Goal: Transaction & Acquisition: Purchase product/service

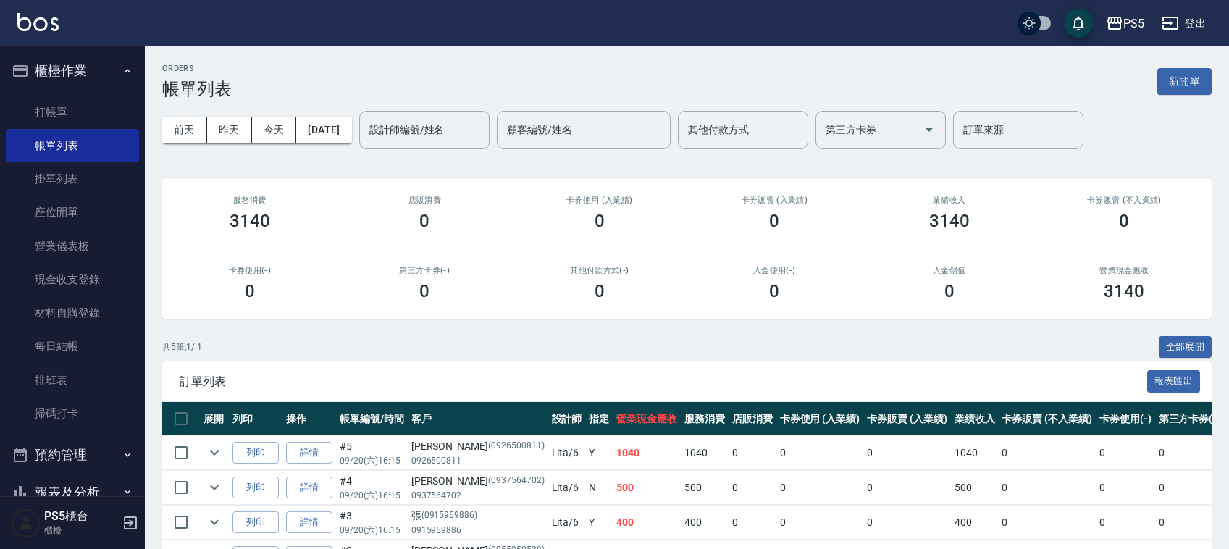
scroll to position [132, 0]
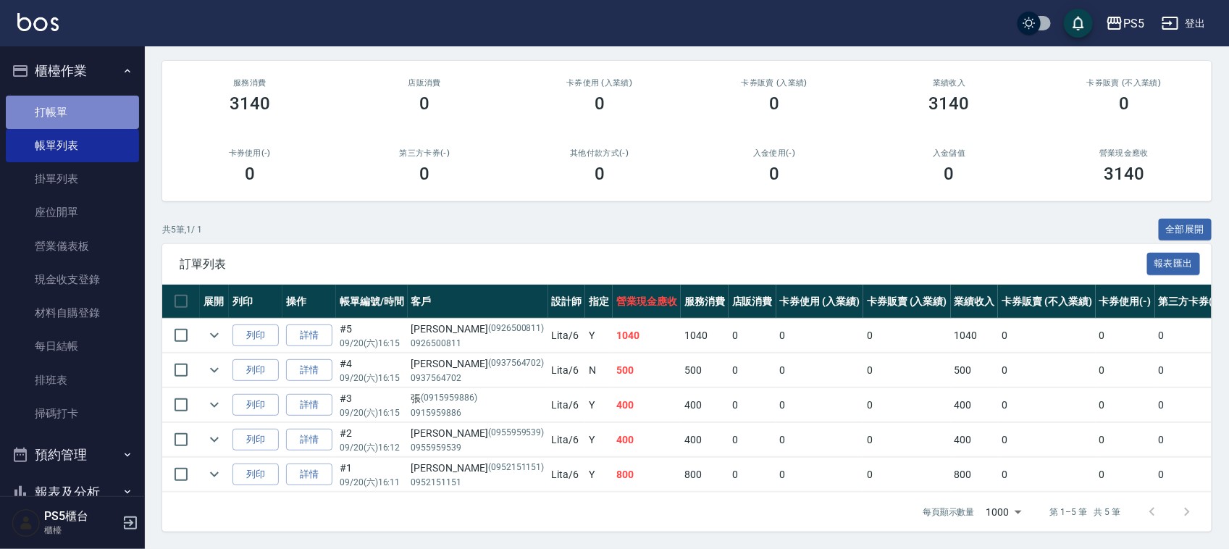
click at [117, 102] on link "打帳單" at bounding box center [72, 112] width 133 height 33
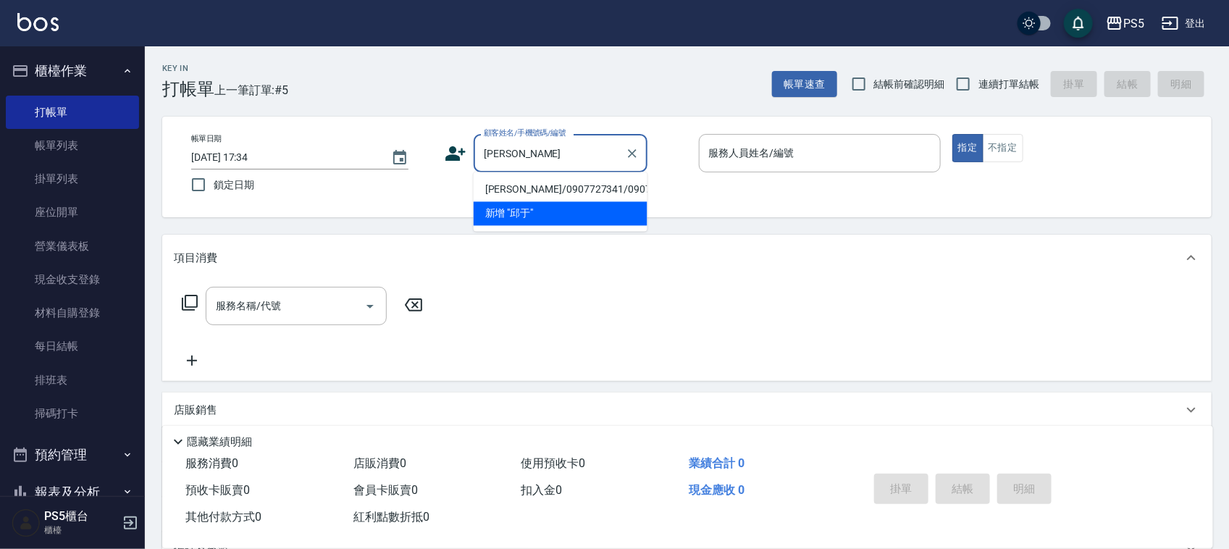
click at [564, 182] on li "[PERSON_NAME]/0907727341/0907727341" at bounding box center [561, 190] width 174 height 24
type input "[PERSON_NAME]/0907727341/0907727341"
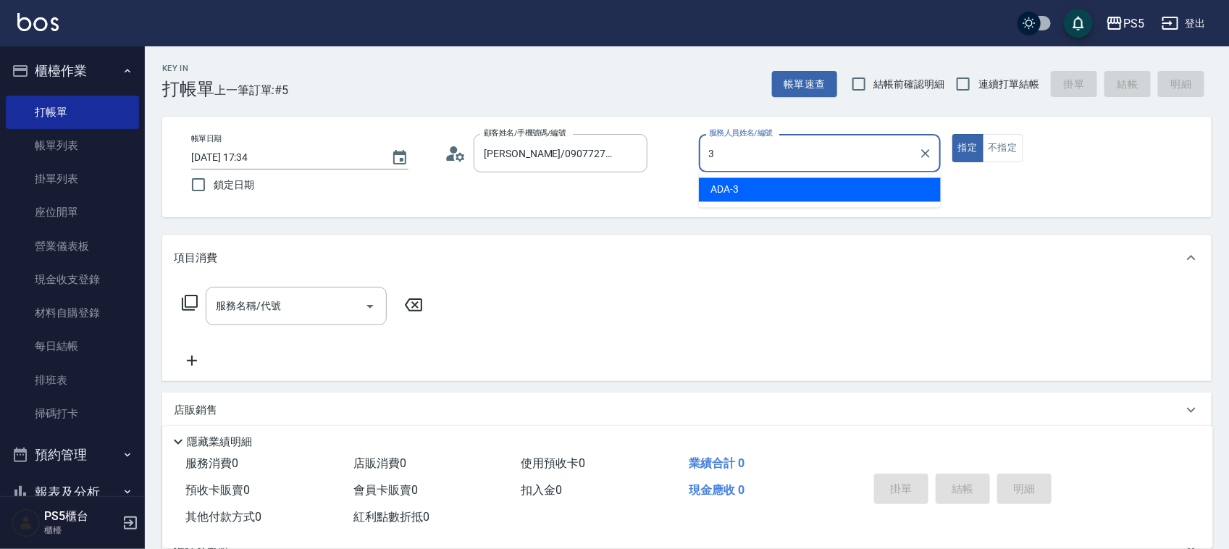
type input "ADA-3"
type button "true"
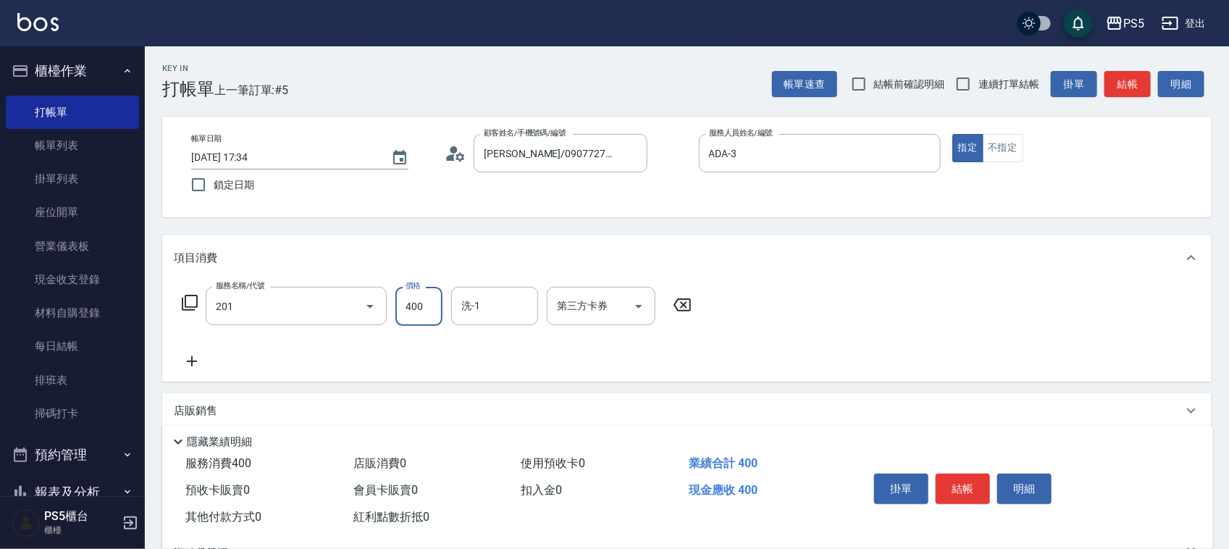
type input "洗剪400(201)"
type input "500"
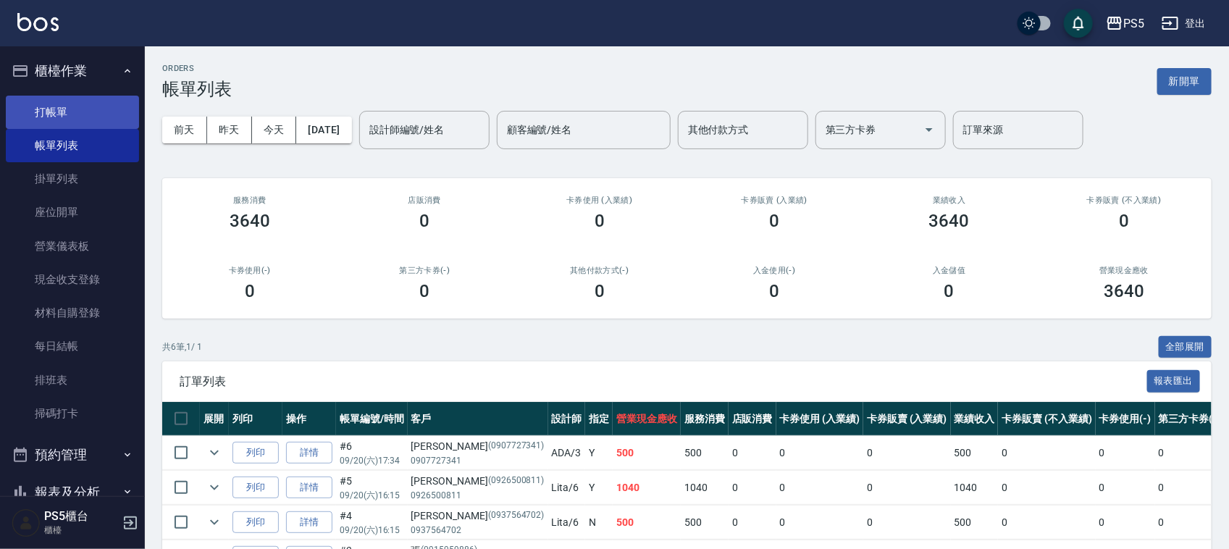
click at [70, 106] on link "打帳單" at bounding box center [72, 112] width 133 height 33
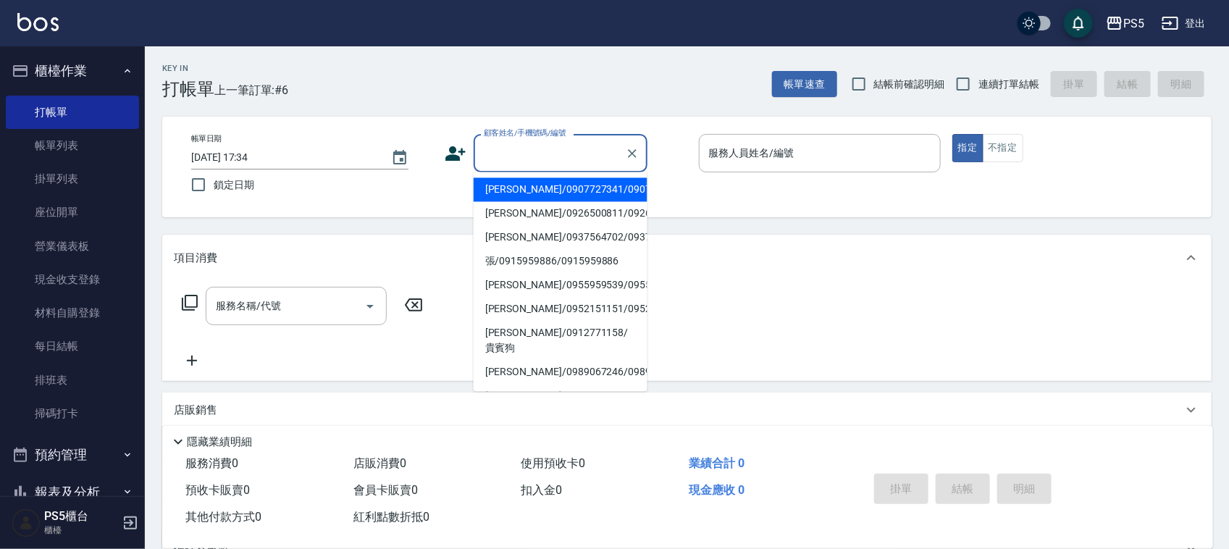
click at [519, 143] on input "顧客姓名/手機號碼/編號" at bounding box center [549, 153] width 139 height 25
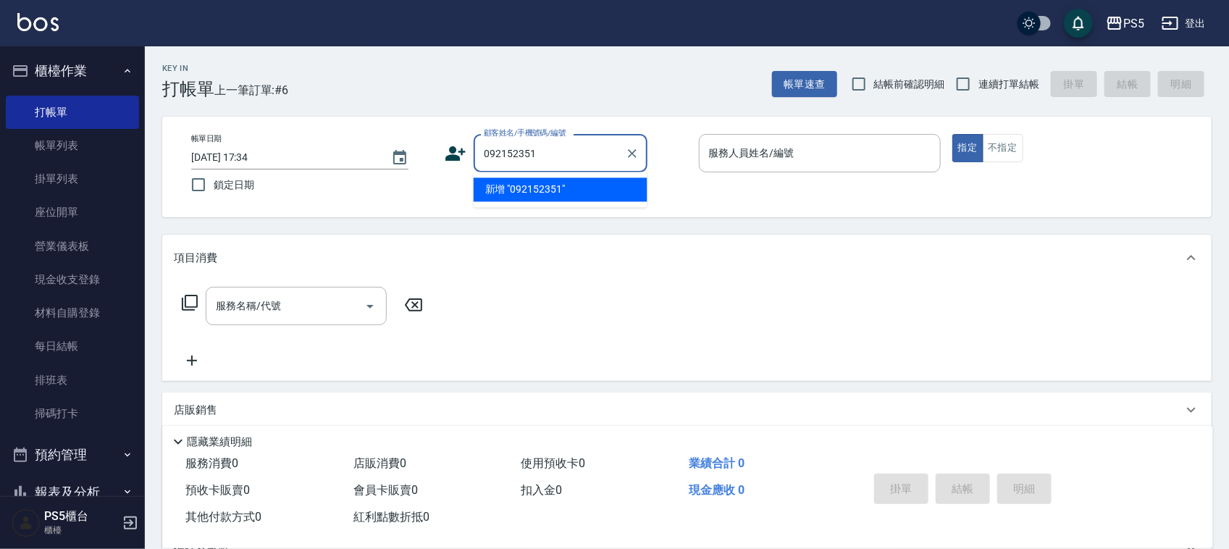
type input "0921523518"
drag, startPoint x: 560, startPoint y: 150, endPoint x: 440, endPoint y: 146, distance: 119.6
click at [440, 146] on div "帳單日期 [DATE] 17:34 鎖定日期 顧客姓名/手機號碼/編號 0921523518 顧客姓名/手機號碼/編號 服務人員姓名/編號 服務人員姓名/編號…" at bounding box center [687, 167] width 1015 height 66
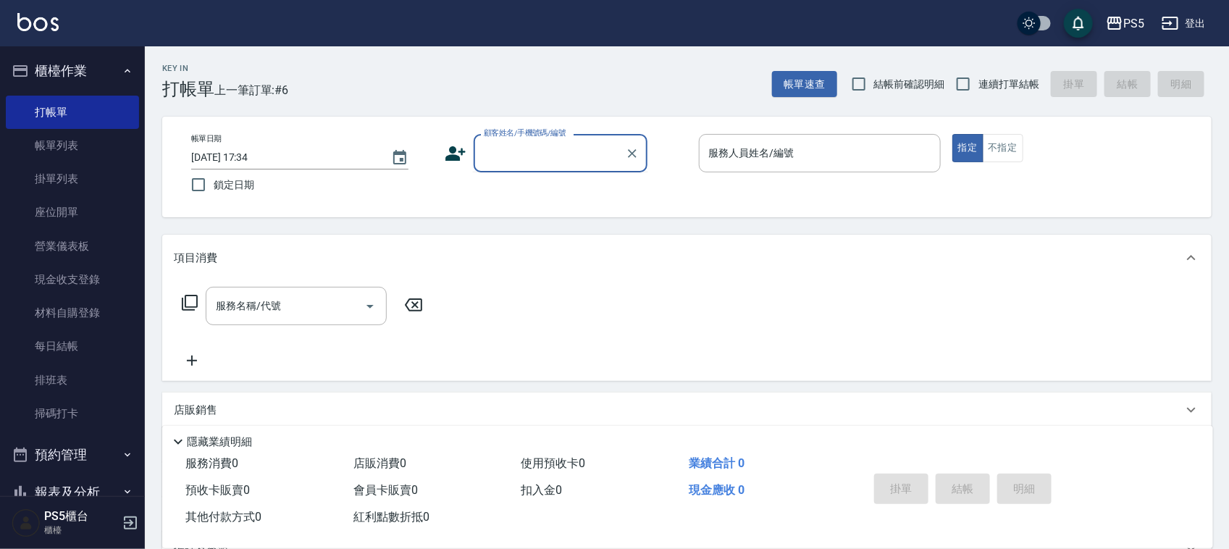
click at [461, 152] on icon at bounding box center [456, 153] width 20 height 14
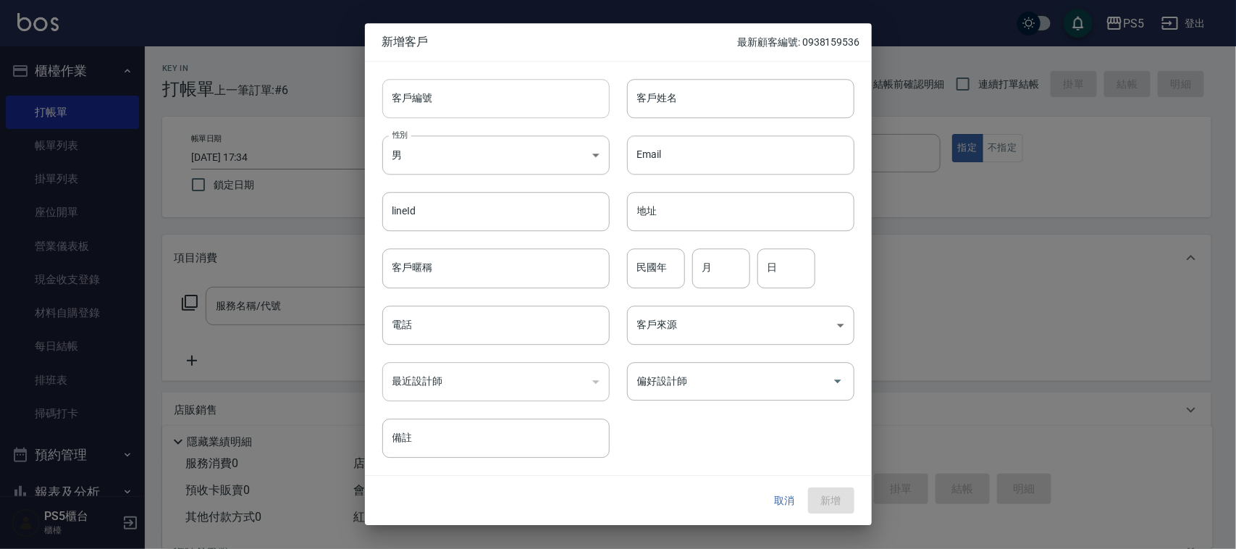
click at [461, 98] on input "客戶編號" at bounding box center [495, 98] width 227 height 39
paste input "0921523518"
type input "0921523518"
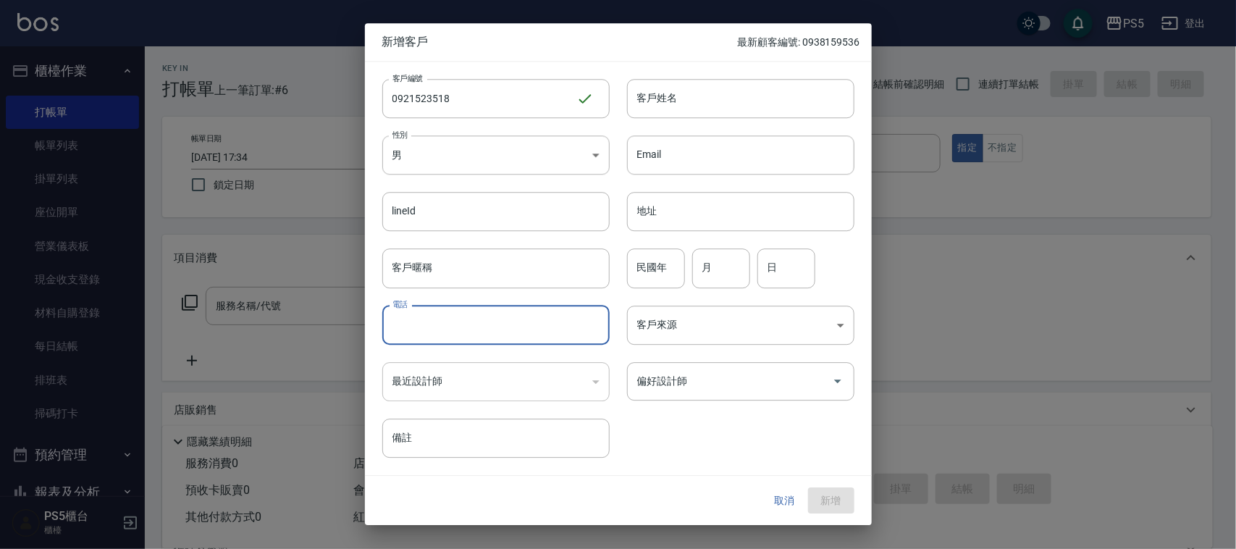
click at [429, 317] on input "電話" at bounding box center [495, 325] width 227 height 39
paste input "0921523518"
type input "0921523518"
click at [460, 156] on body "PS5 登出 櫃檯作業 打帳單 帳單列表 掛單列表 座位開單 營業儀表板 現金收支登錄 材料自購登錄 每日結帳 排班表 掃碼打卡 預約管理 預約管理 單日預約…" at bounding box center [618, 352] width 1236 height 705
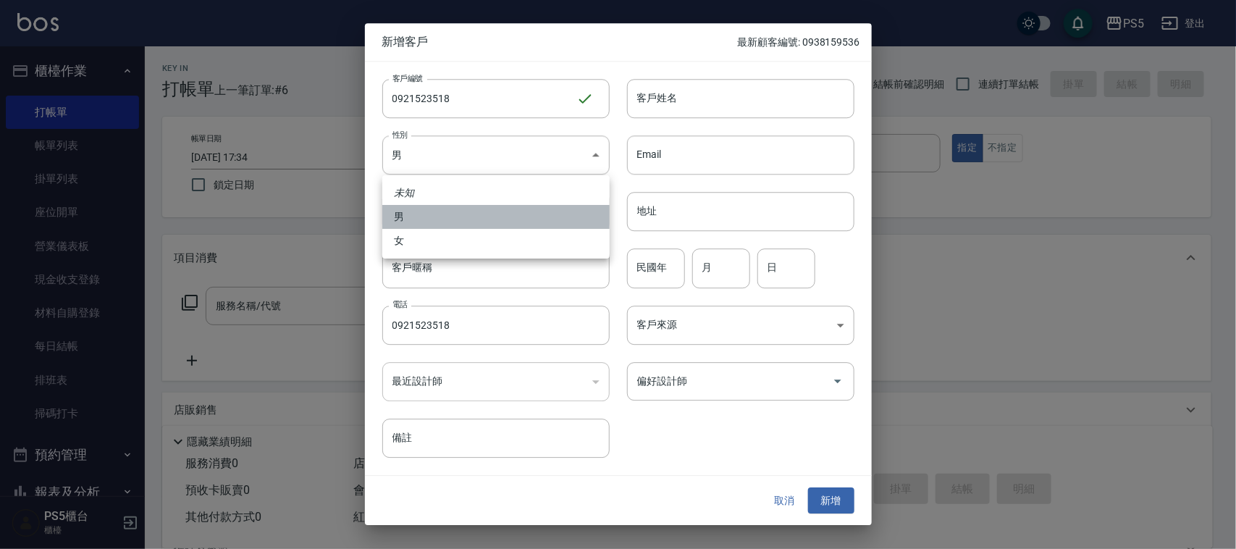
click at [446, 226] on li "男" at bounding box center [495, 217] width 227 height 24
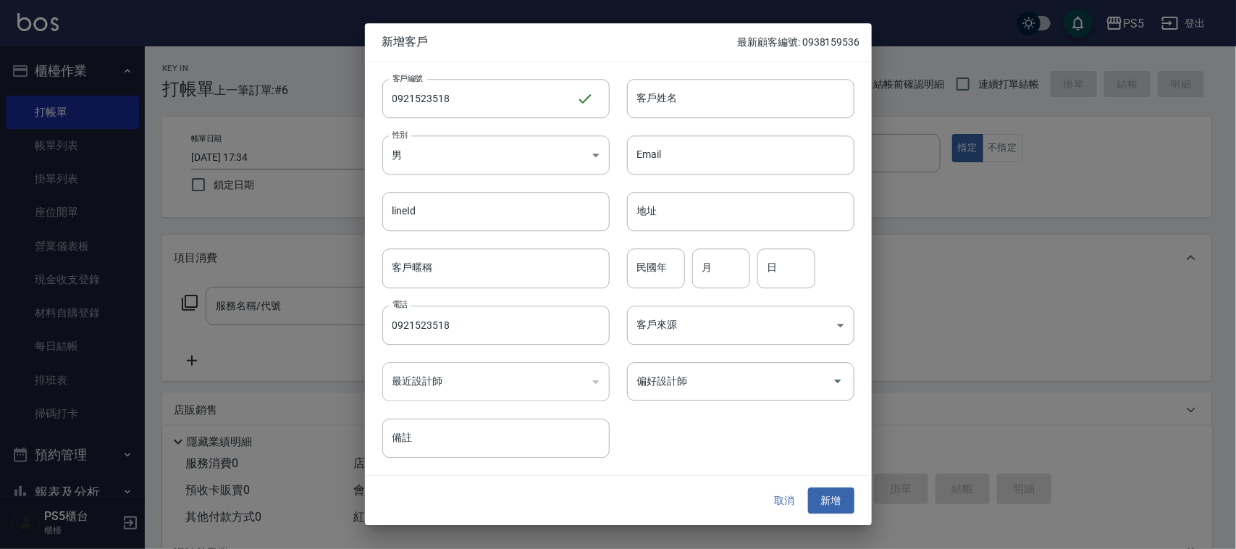
click at [632, 135] on div "Email Email" at bounding box center [732, 146] width 245 height 57
click at [558, 172] on body "PS5 登出 櫃檯作業 打帳單 帳單列表 掛單列表 座位開單 營業儀表板 現金收支登錄 材料自購登錄 每日結帳 排班表 掃碼打卡 預約管理 預約管理 單日預約…" at bounding box center [618, 352] width 1236 height 705
click at [527, 243] on li "女" at bounding box center [495, 241] width 227 height 24
type input "[DEMOGRAPHIC_DATA]"
click at [683, 104] on input "客戶姓名" at bounding box center [740, 98] width 227 height 39
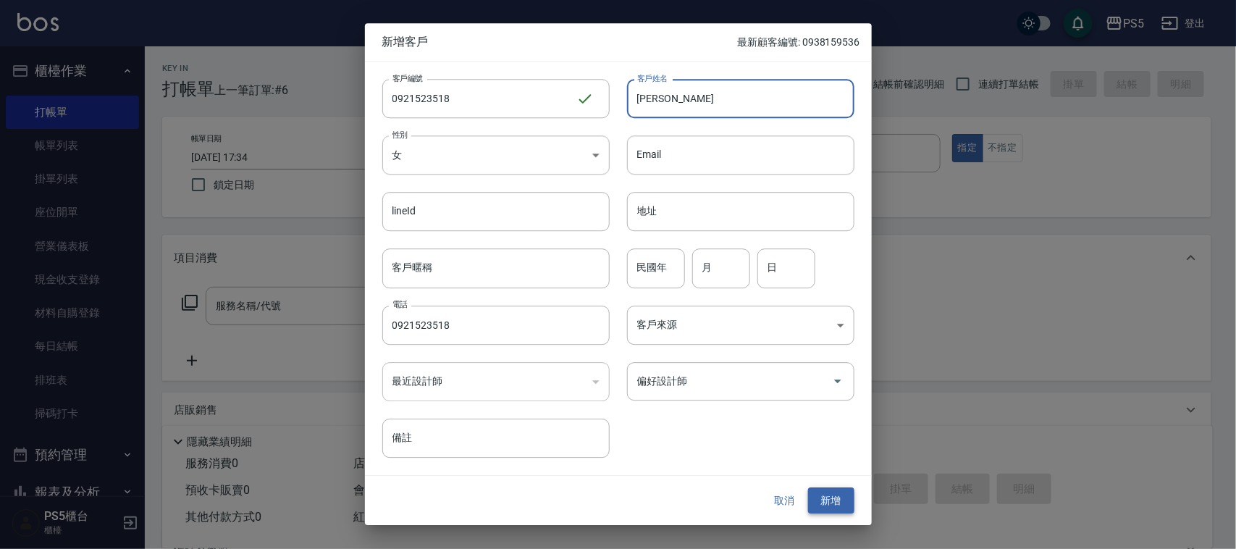
type input "[PERSON_NAME]"
click at [842, 491] on button "新增" at bounding box center [831, 500] width 46 height 27
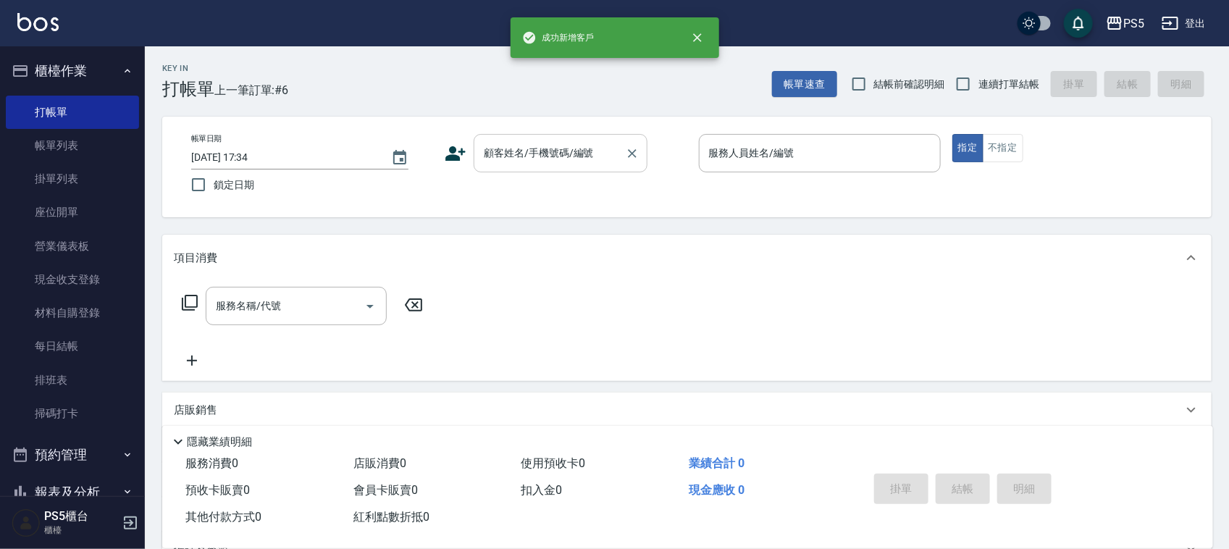
click at [523, 145] on div "顧客姓名/手機號碼/編號 顧客姓名/手機號碼/編號" at bounding box center [561, 153] width 174 height 38
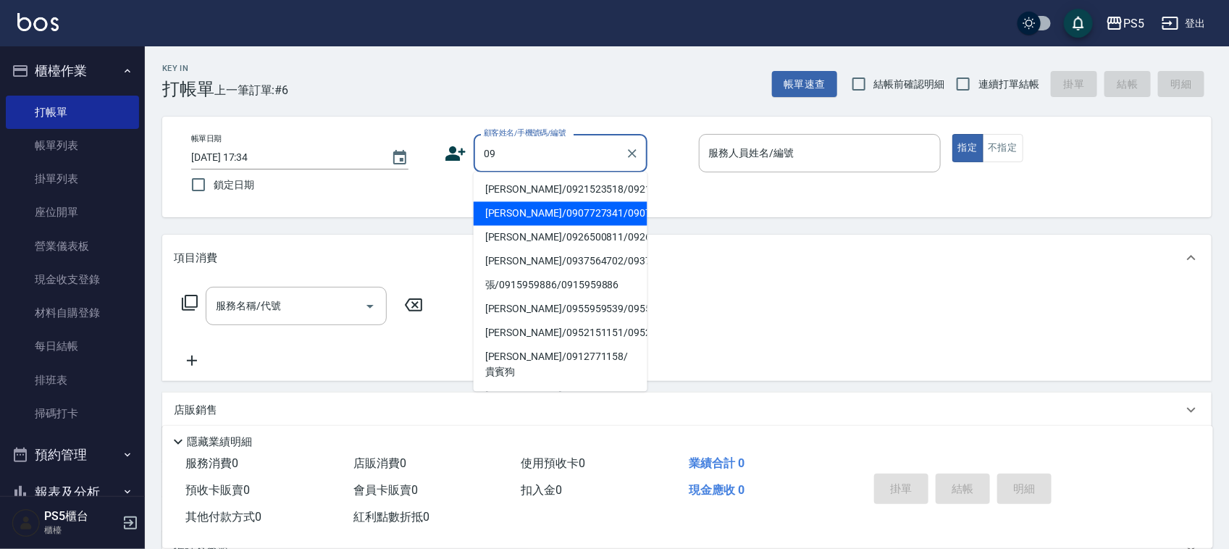
click at [523, 186] on li "[PERSON_NAME]/0921523518/0921523518" at bounding box center [561, 190] width 174 height 24
type input "[PERSON_NAME]/0921523518/0921523518"
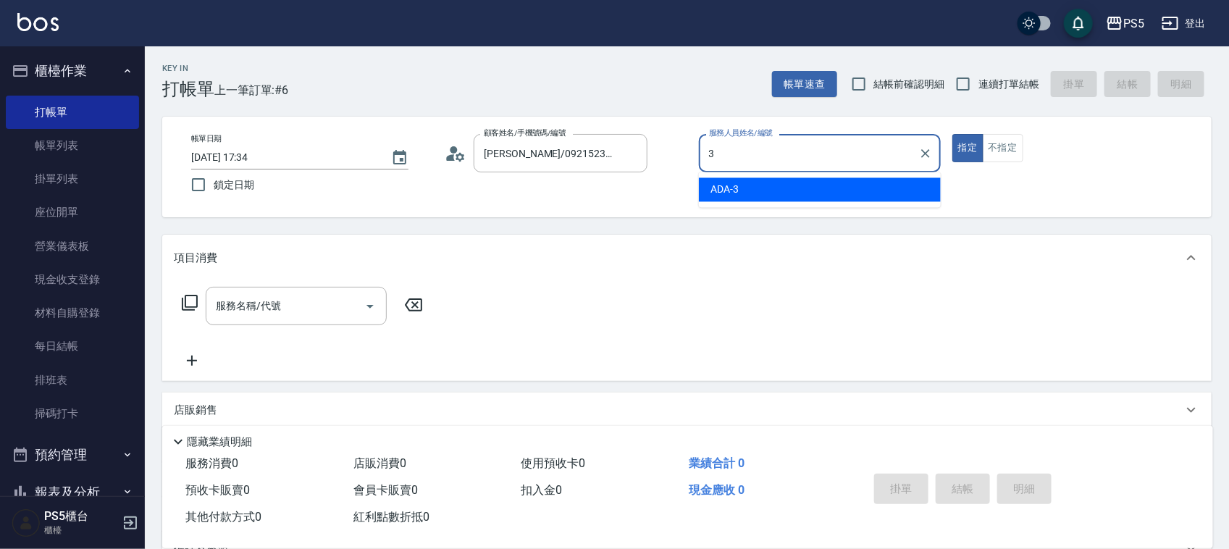
type input "ADA-3"
type button "true"
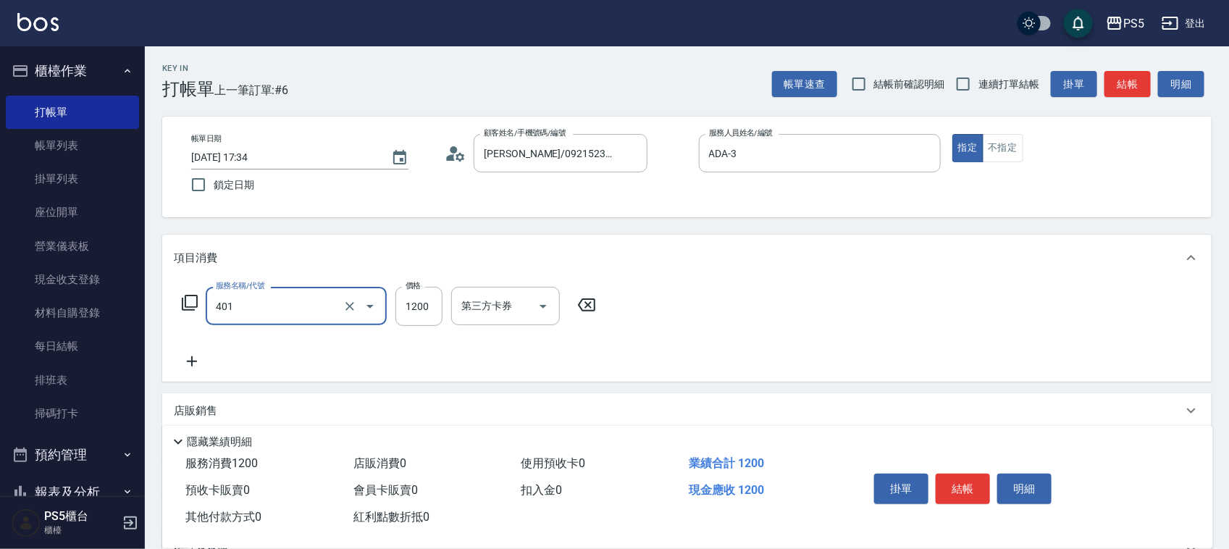
type input "基本染髮(401)"
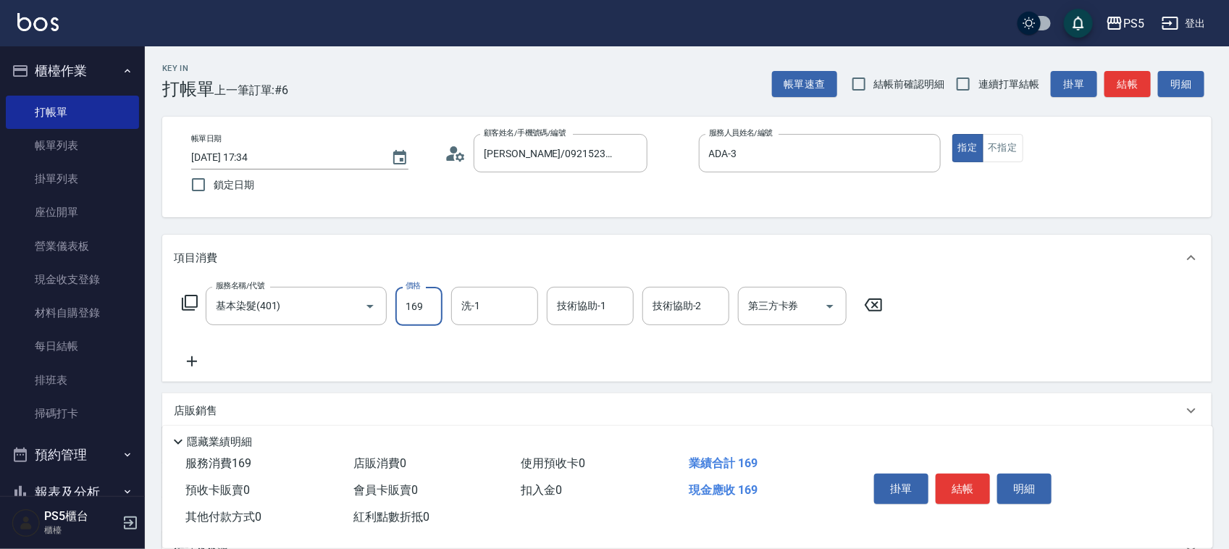
type input "1699"
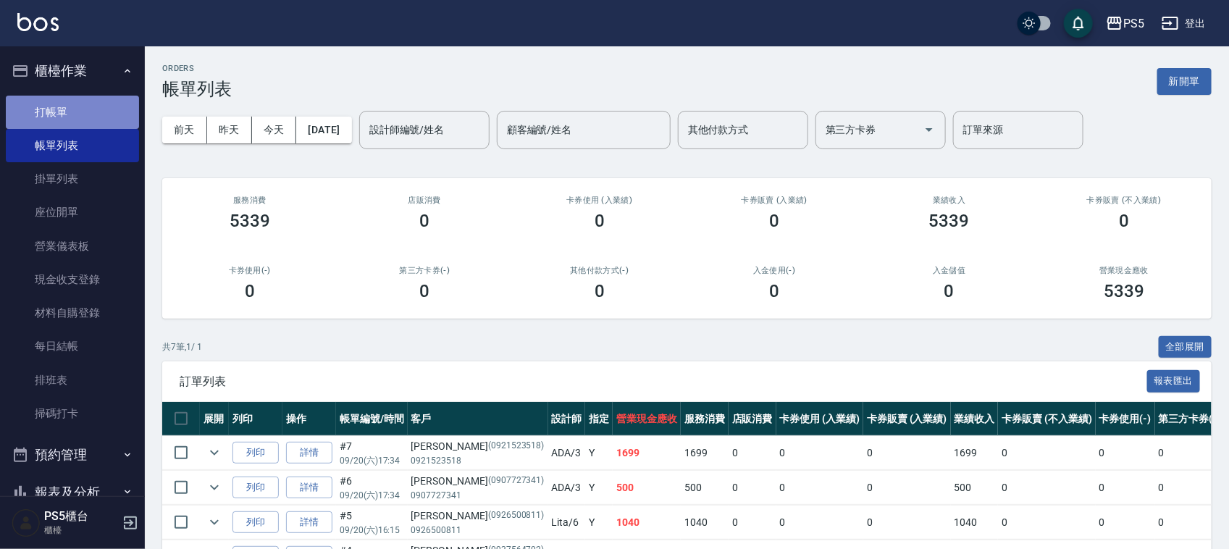
click at [99, 120] on link "打帳單" at bounding box center [72, 112] width 133 height 33
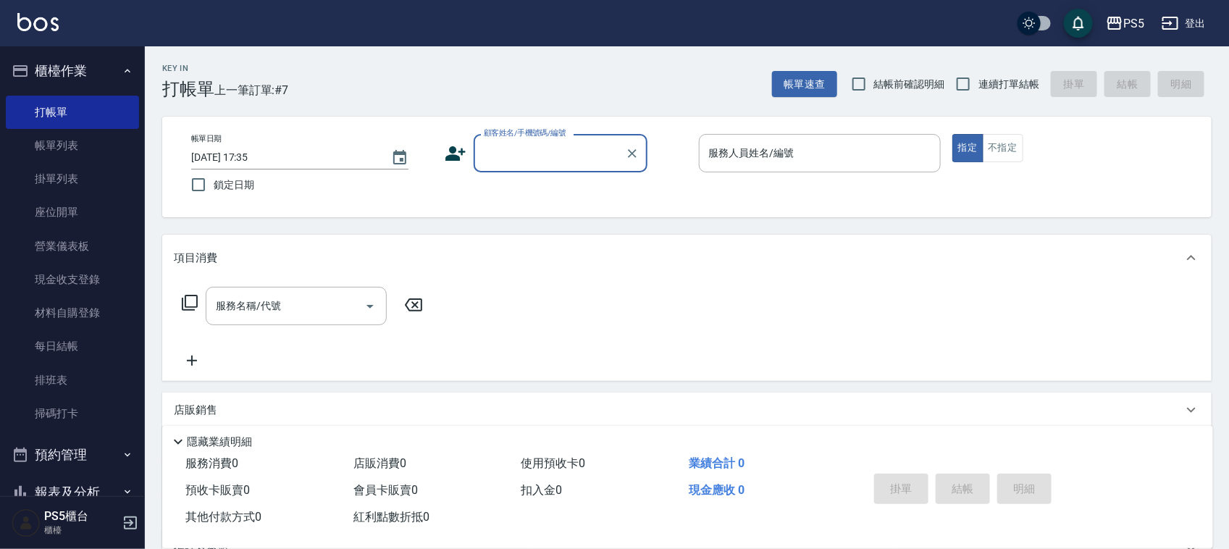
click at [498, 160] on input "顧客姓名/手機號碼/編號" at bounding box center [549, 153] width 139 height 25
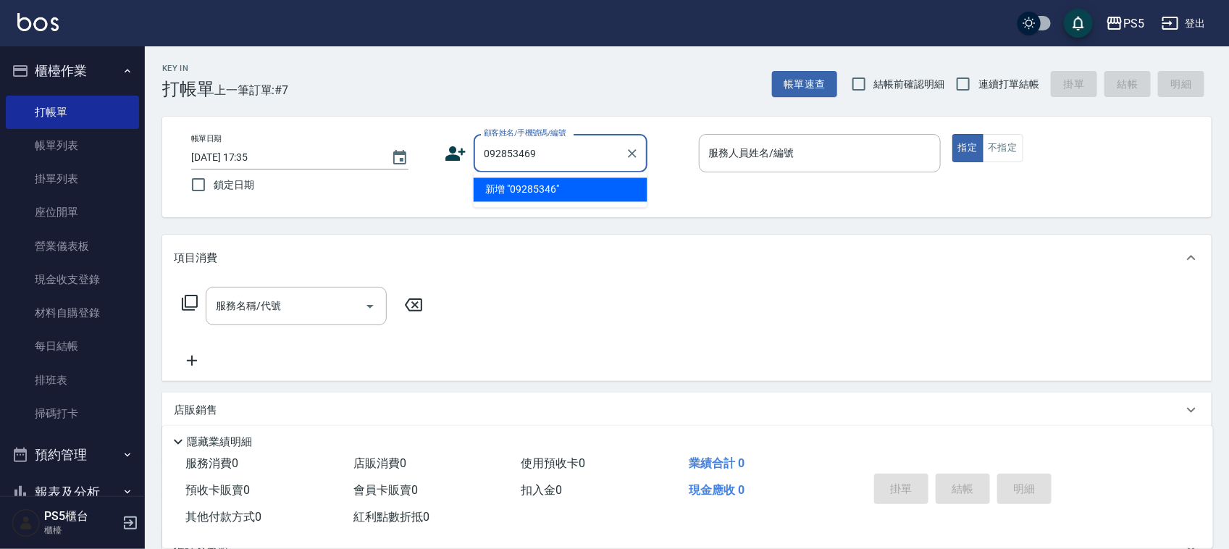
type input "0928534699"
drag, startPoint x: 563, startPoint y: 151, endPoint x: 480, endPoint y: 149, distance: 82.6
click at [480, 149] on input "0928534699" at bounding box center [549, 153] width 139 height 25
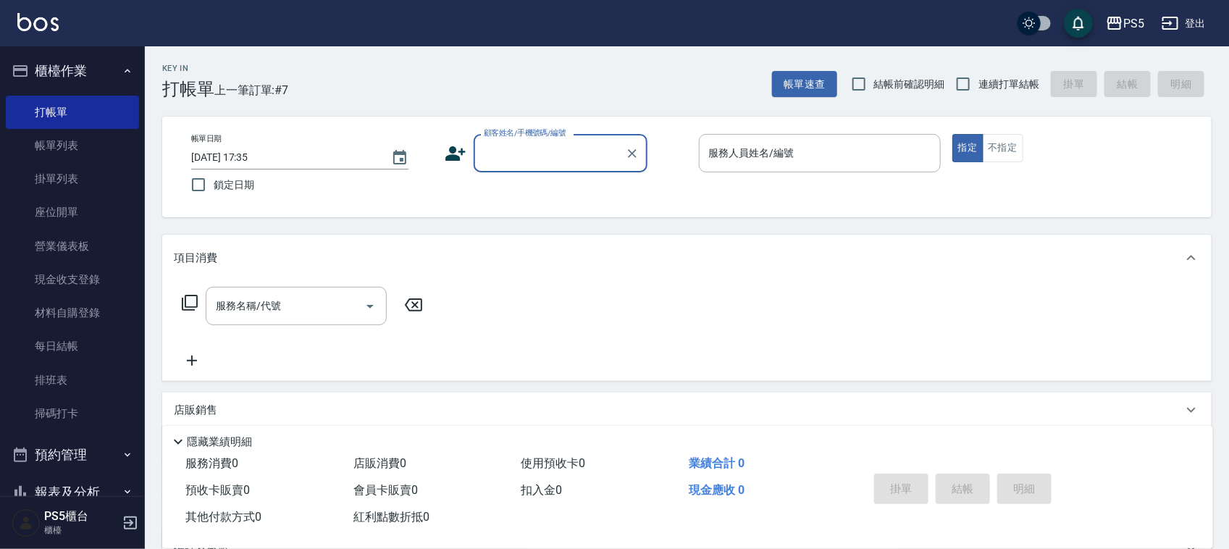
click at [455, 143] on icon at bounding box center [456, 154] width 22 height 22
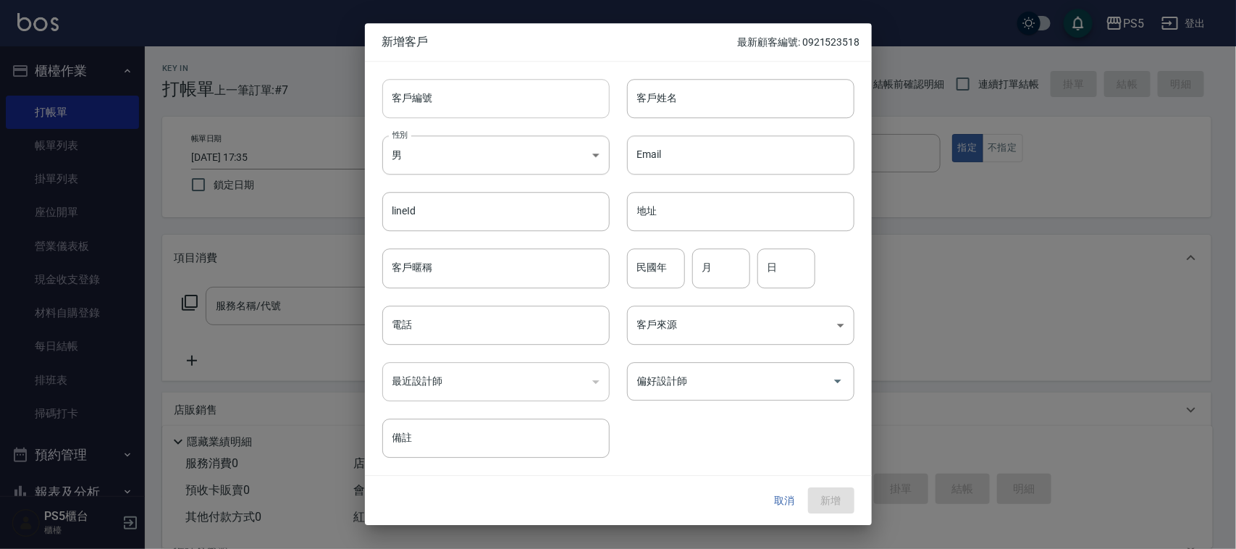
click at [459, 101] on input "客戶編號" at bounding box center [495, 98] width 227 height 39
paste input "0928534699"
type input "0928534699"
click at [790, 498] on button "取消" at bounding box center [785, 500] width 46 height 27
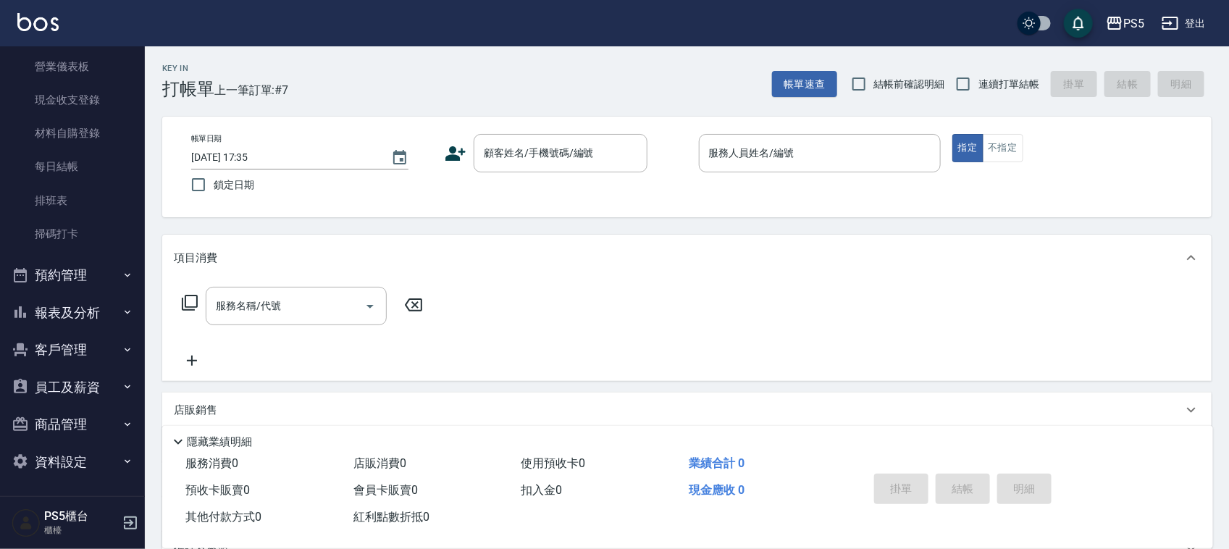
scroll to position [181, 0]
click at [54, 313] on button "報表及分析" at bounding box center [72, 312] width 133 height 38
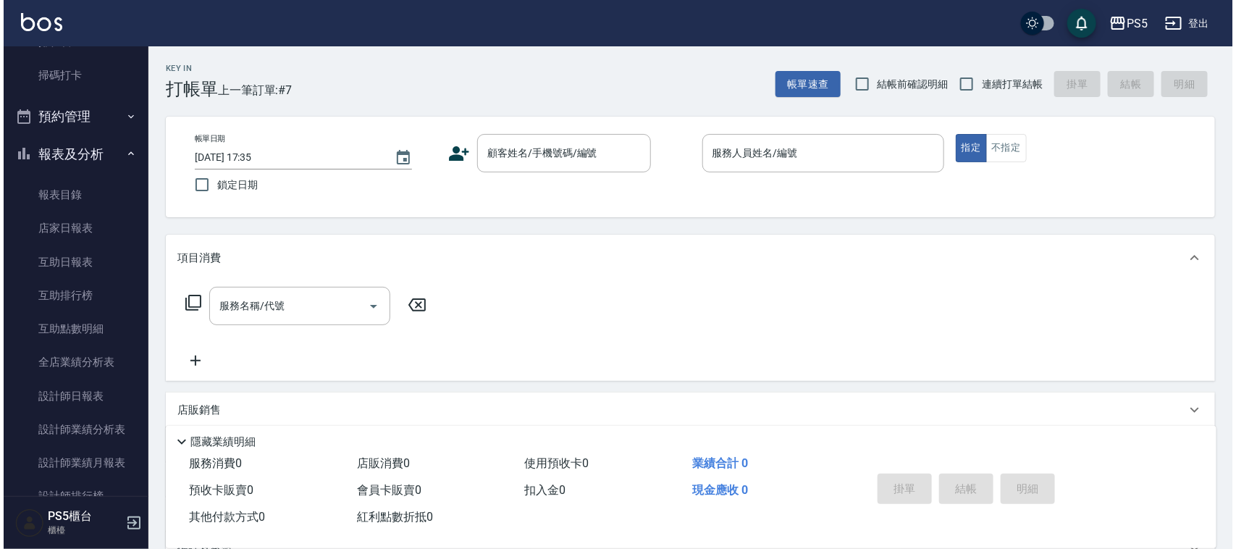
scroll to position [453, 0]
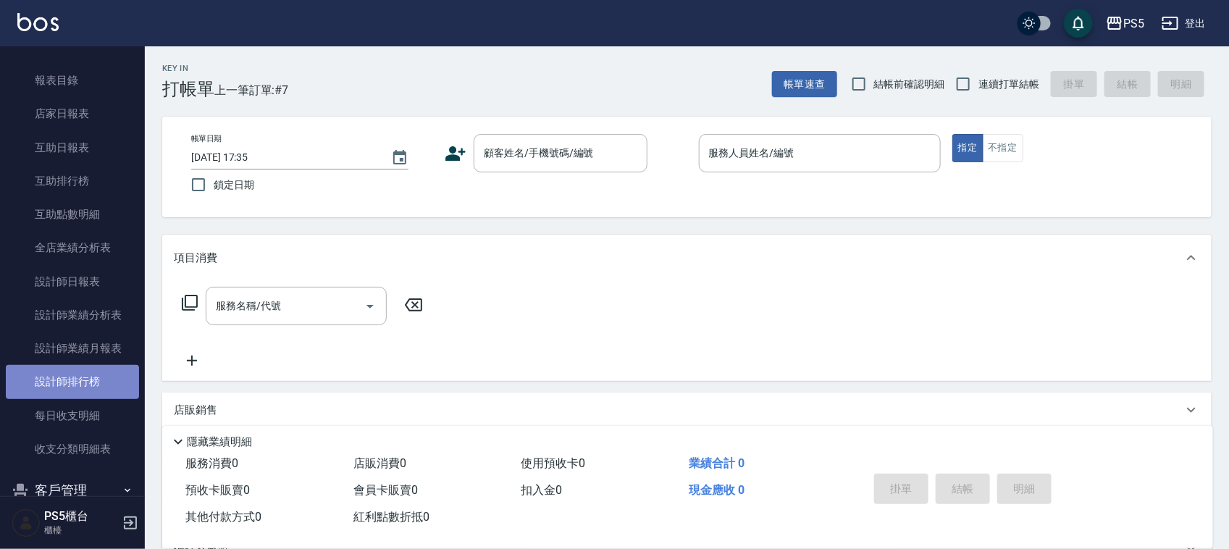
click at [77, 389] on link "設計師排行榜" at bounding box center [72, 381] width 133 height 33
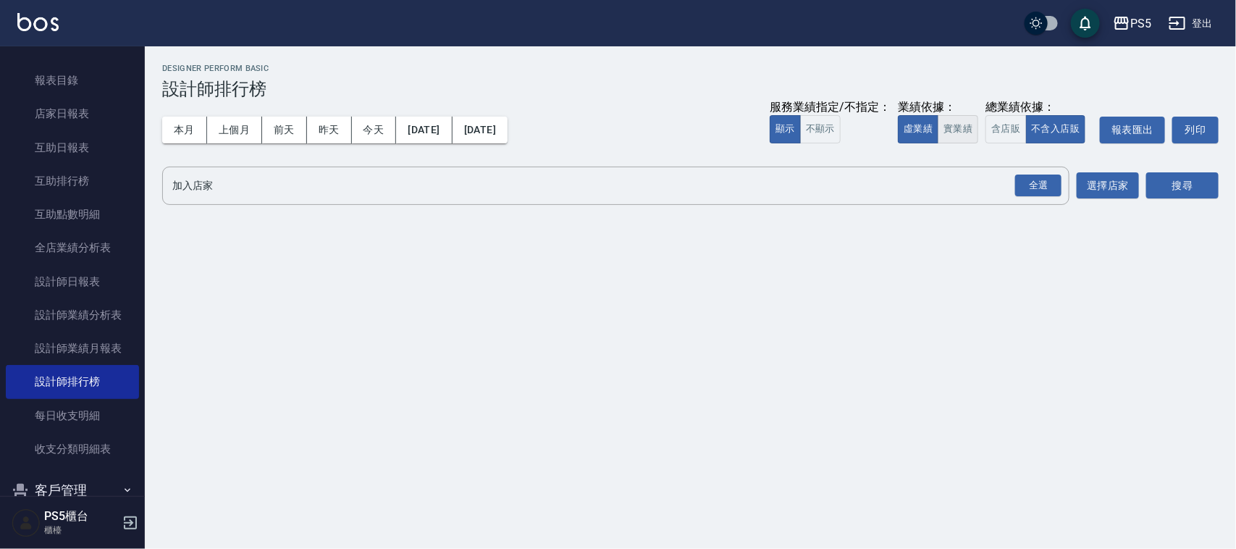
click at [943, 122] on button "實業績" at bounding box center [958, 129] width 41 height 28
click at [1040, 181] on div "全選" at bounding box center [1039, 186] width 46 height 22
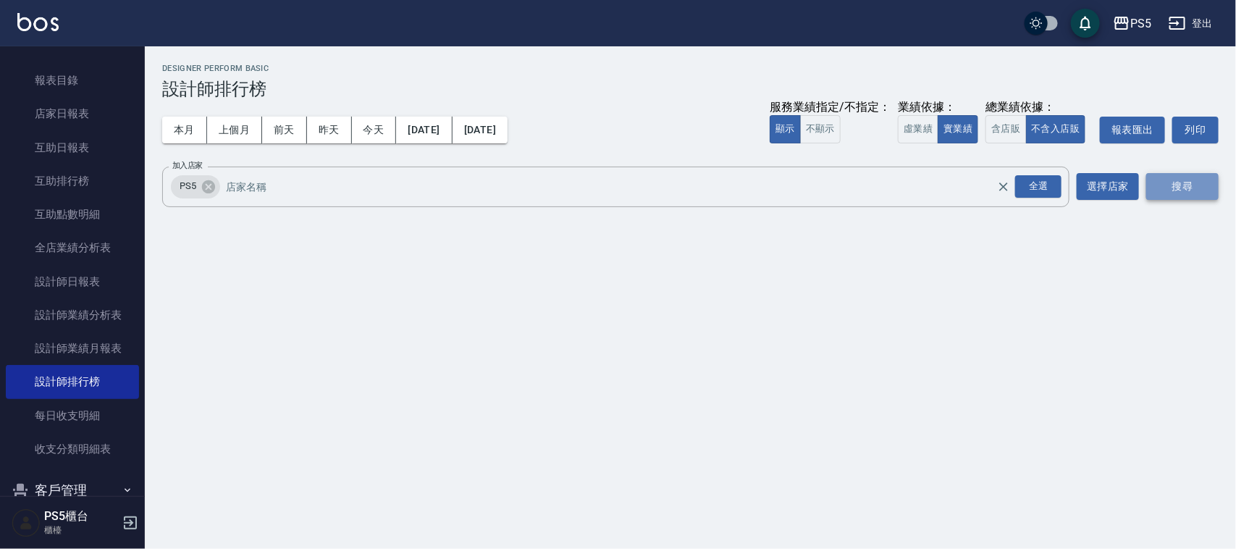
click at [1214, 193] on button "搜尋" at bounding box center [1183, 186] width 72 height 27
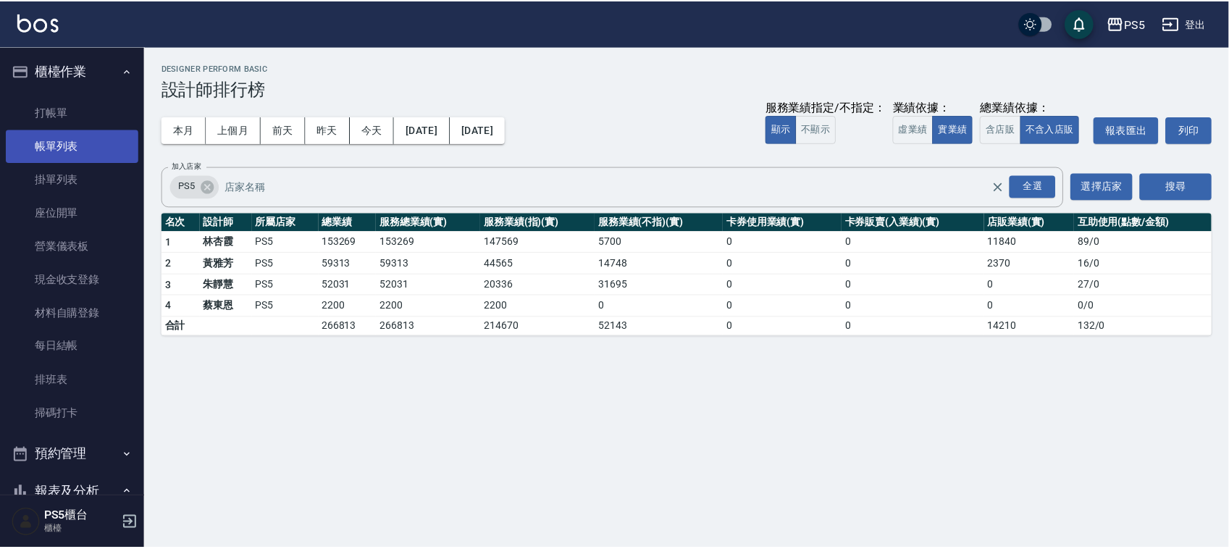
scroll to position [272, 0]
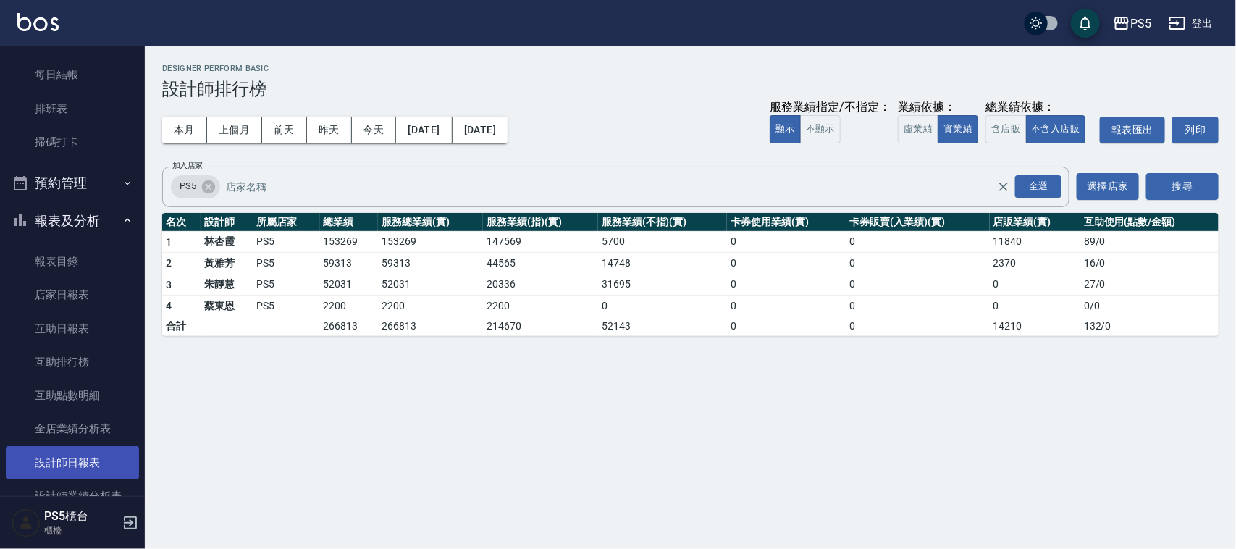
click at [80, 449] on link "設計師日報表" at bounding box center [72, 462] width 133 height 33
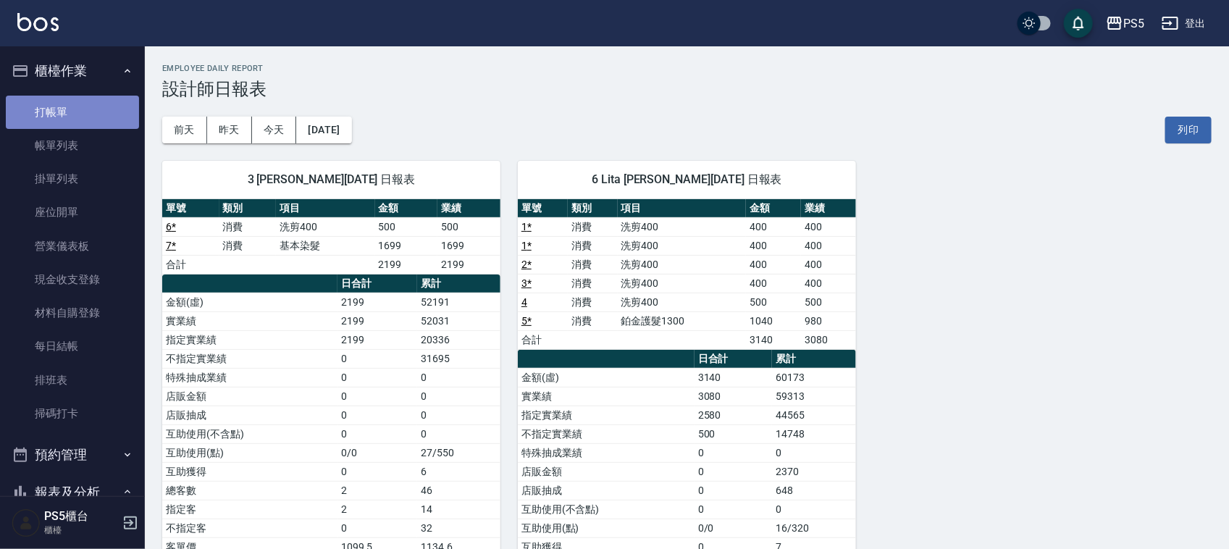
click at [82, 120] on link "打帳單" at bounding box center [72, 112] width 133 height 33
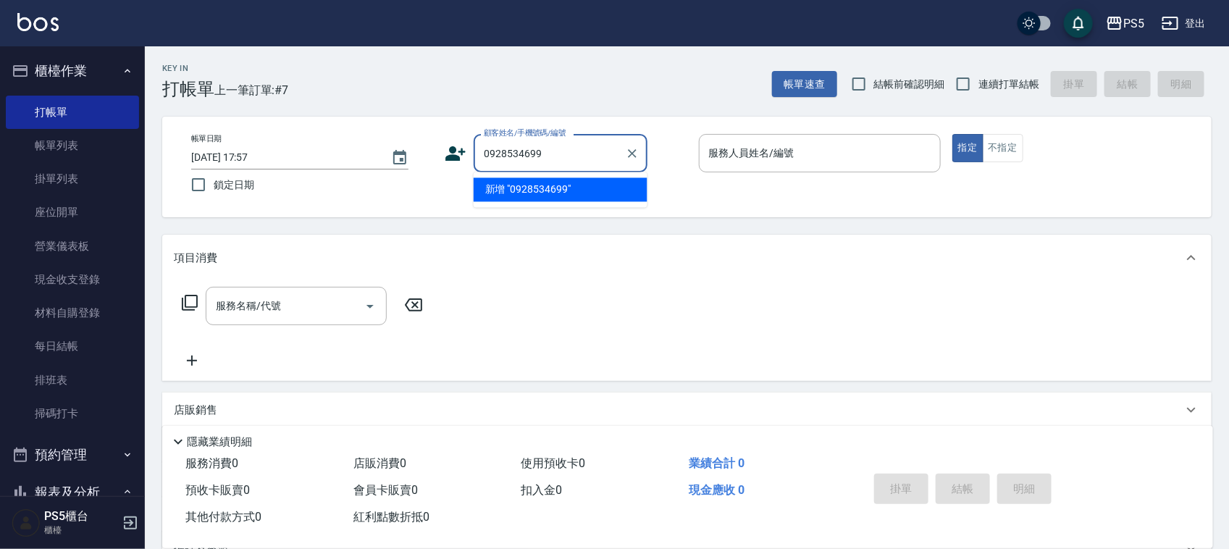
click at [535, 186] on li "新增 "0928534699"" at bounding box center [561, 190] width 174 height 24
type input "0928534699"
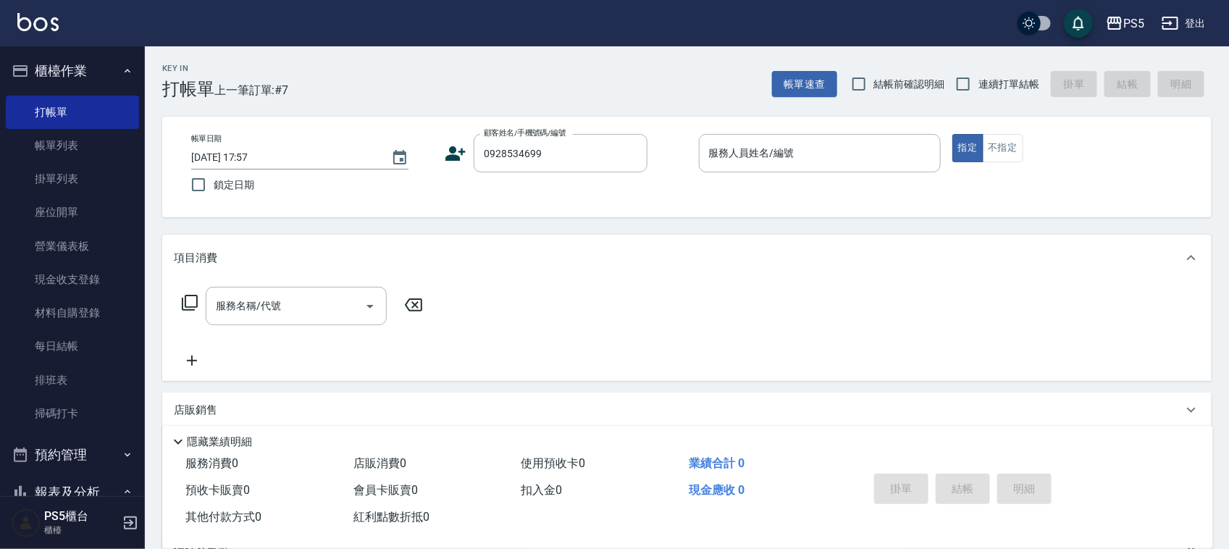
click at [450, 156] on icon at bounding box center [456, 153] width 20 height 14
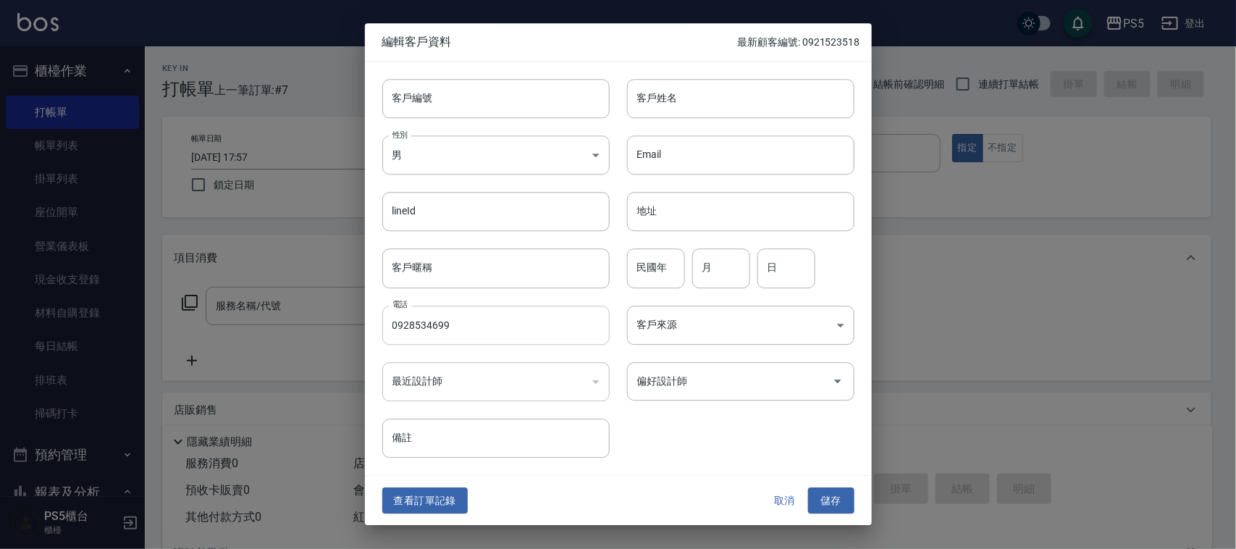
click at [497, 322] on input "0928534699" at bounding box center [495, 325] width 227 height 39
click at [518, 101] on input "客戶編號" at bounding box center [495, 98] width 227 height 39
paste input "0928534699"
type input "0928534699"
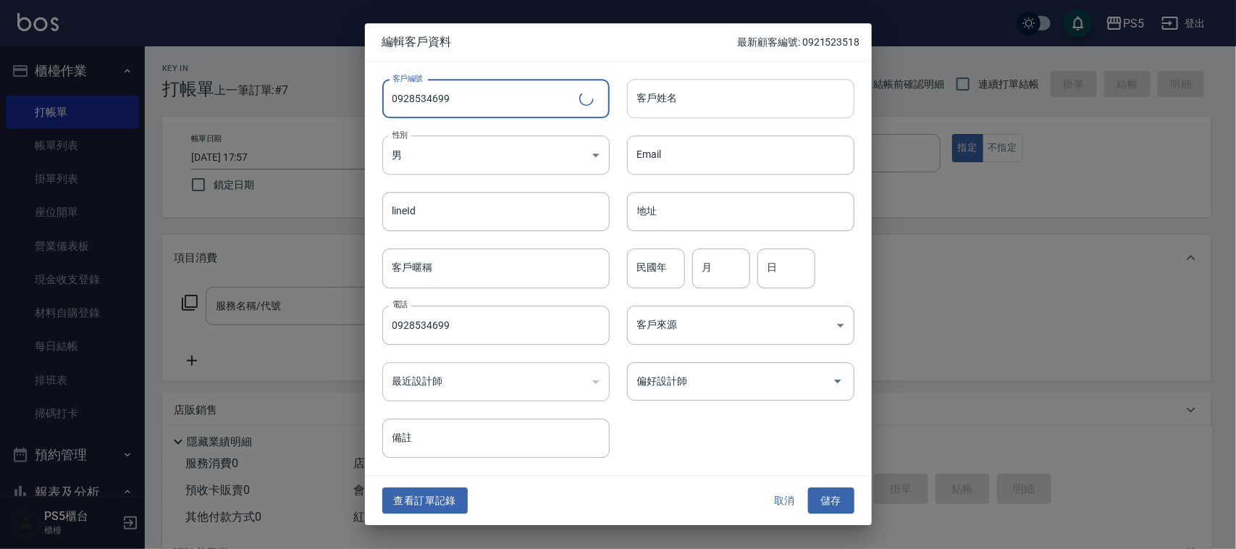
click at [692, 91] on input "客戶姓名" at bounding box center [740, 98] width 227 height 39
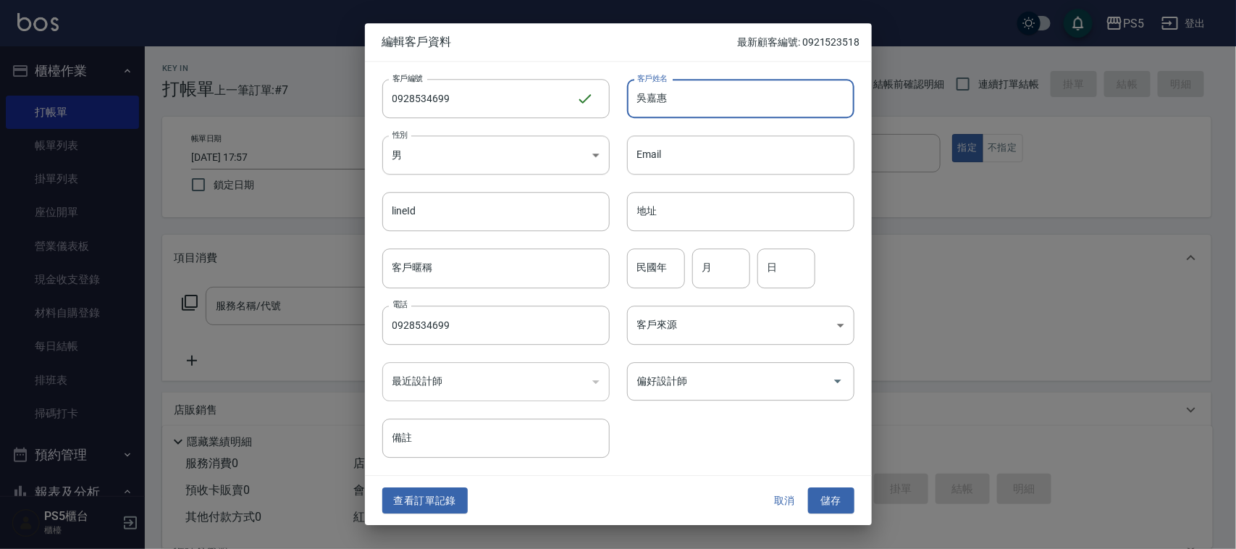
type input "吳嘉惠"
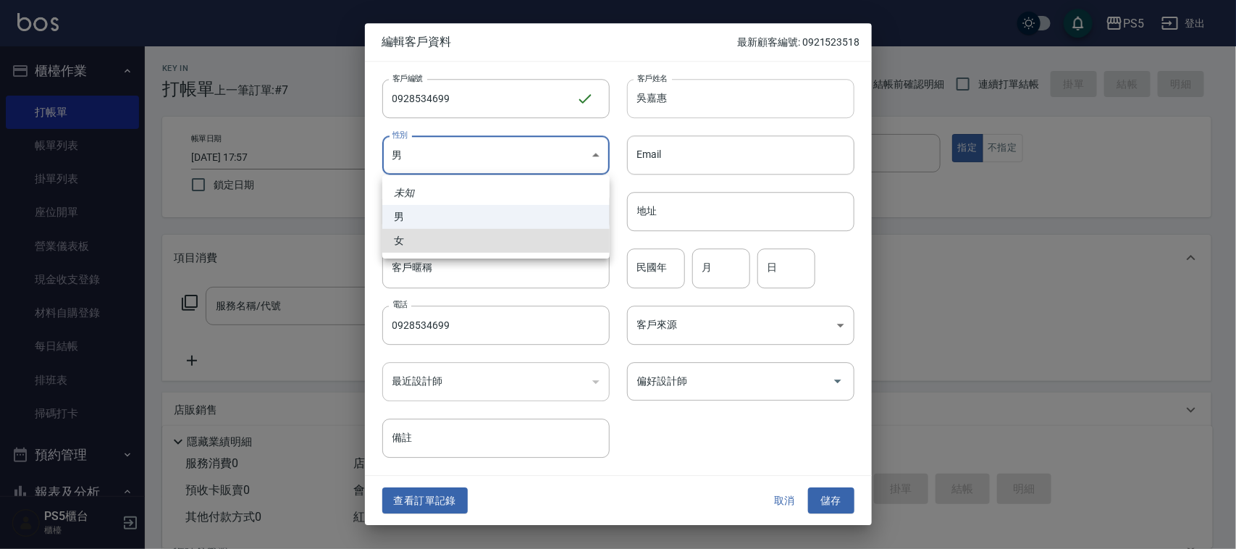
type input "[DEMOGRAPHIC_DATA]"
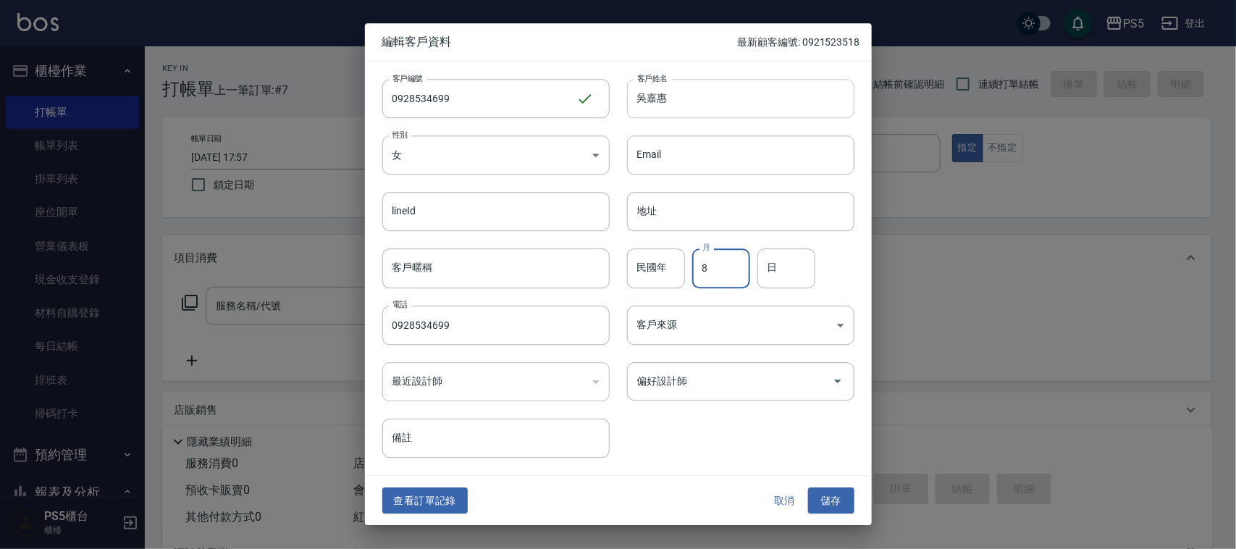
type input "8"
type input "25"
click at [808, 487] on button "儲存" at bounding box center [831, 500] width 46 height 27
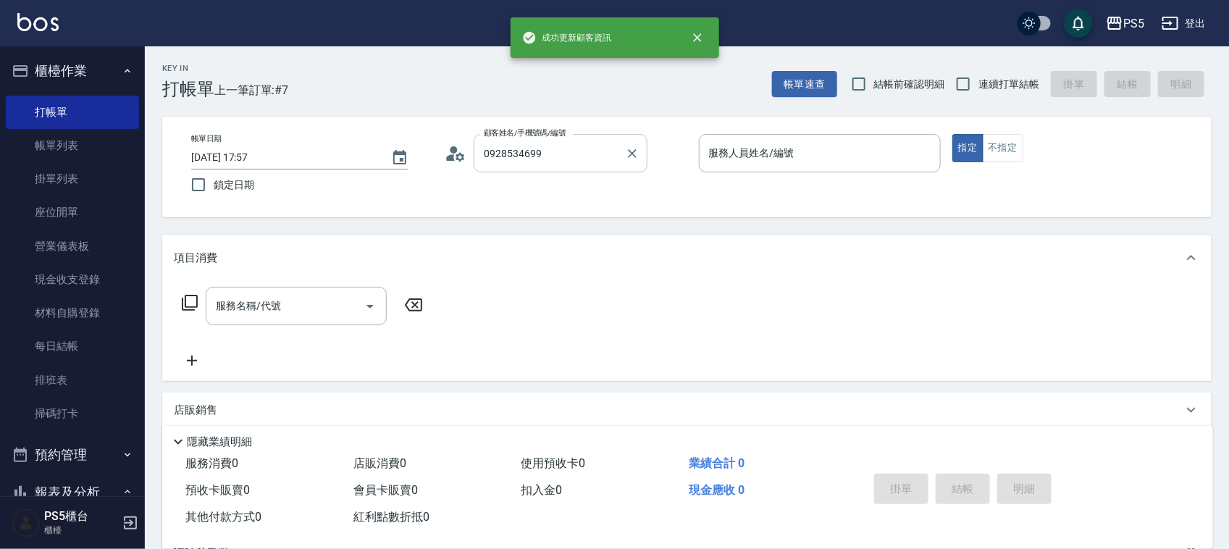
click at [566, 156] on input "0928534699" at bounding box center [549, 153] width 139 height 25
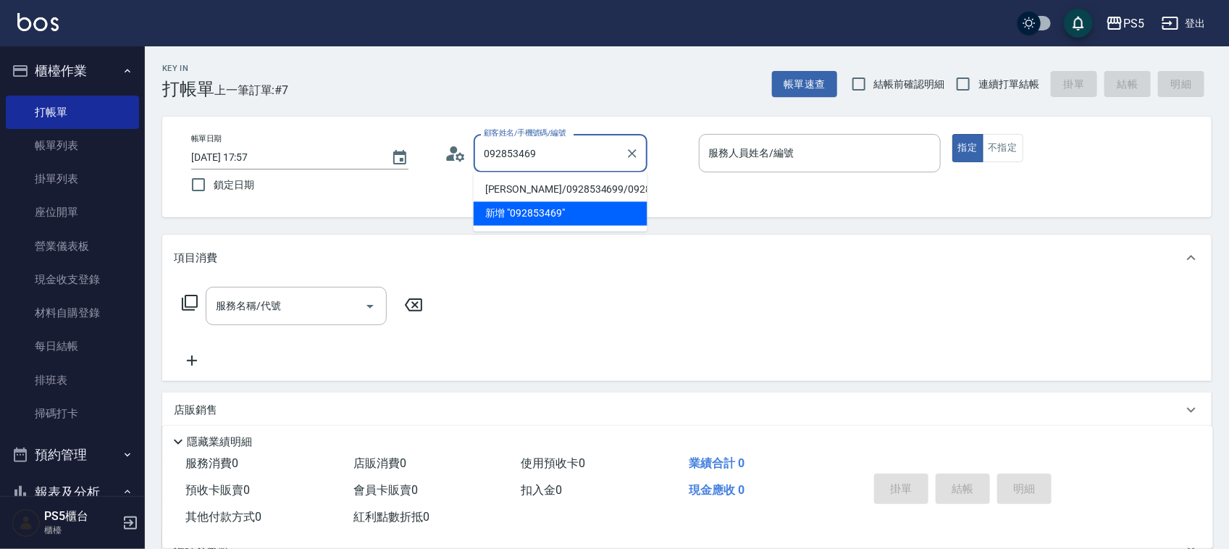
type input "[PERSON_NAME]/0928534699/0928534699"
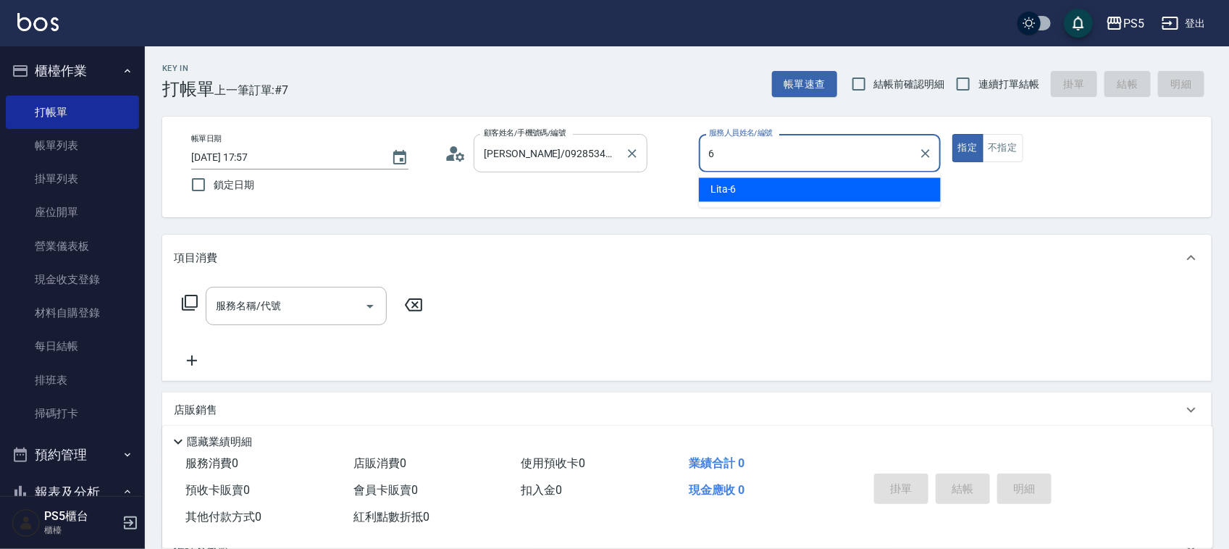
type input "Lita-6"
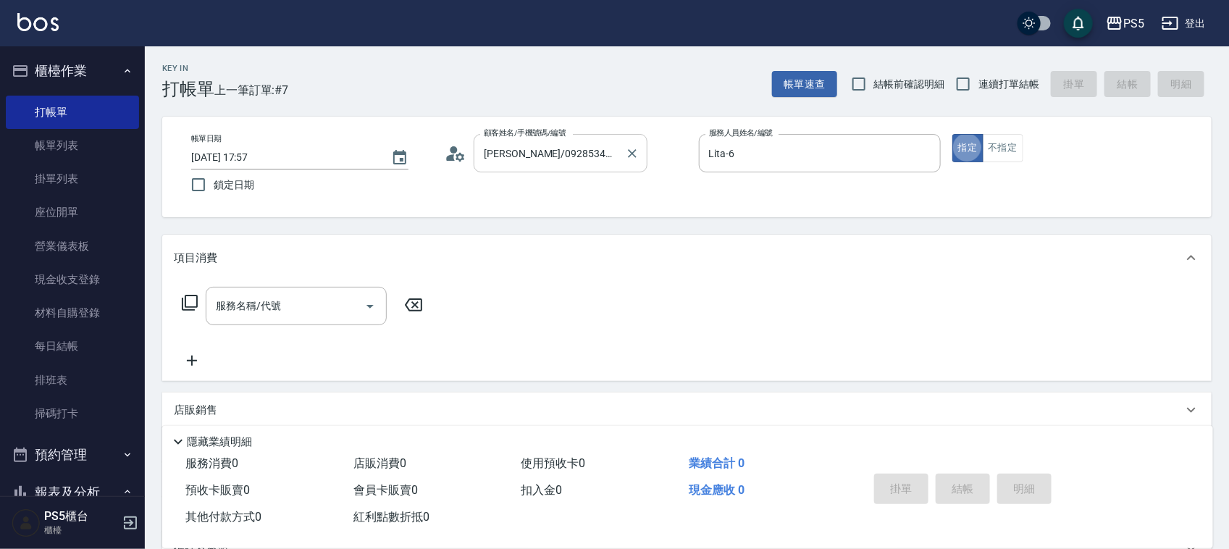
type button "true"
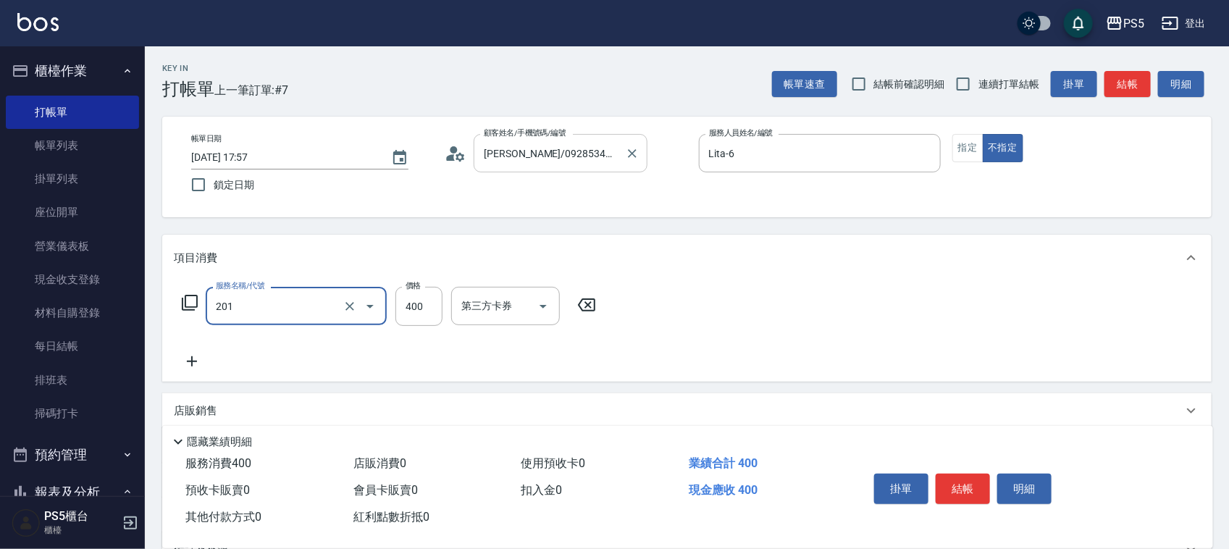
type input "洗剪400(201)"
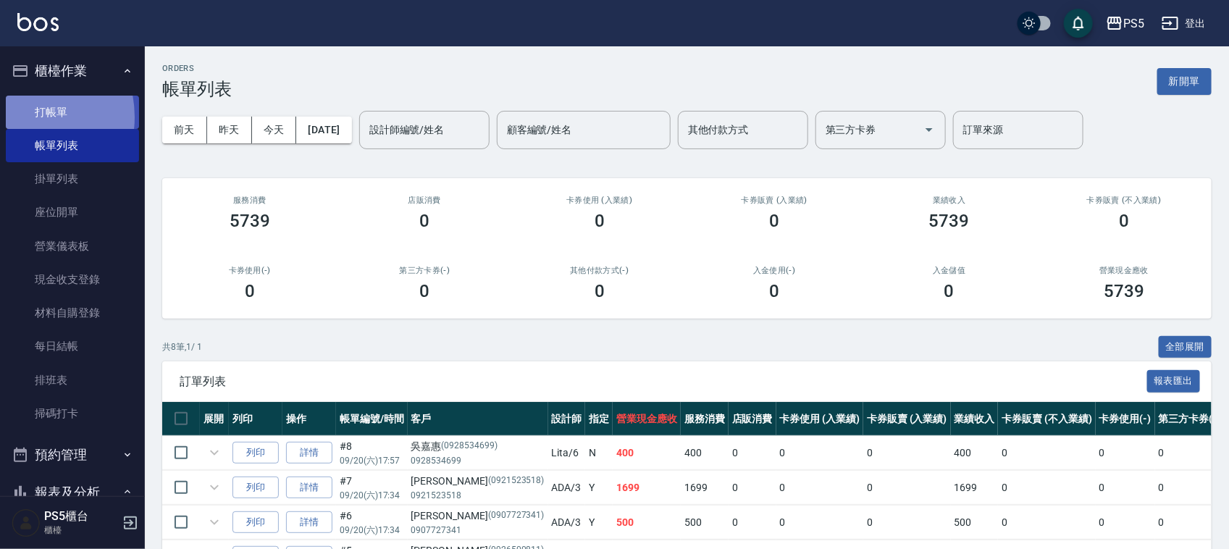
click at [20, 117] on link "打帳單" at bounding box center [72, 112] width 133 height 33
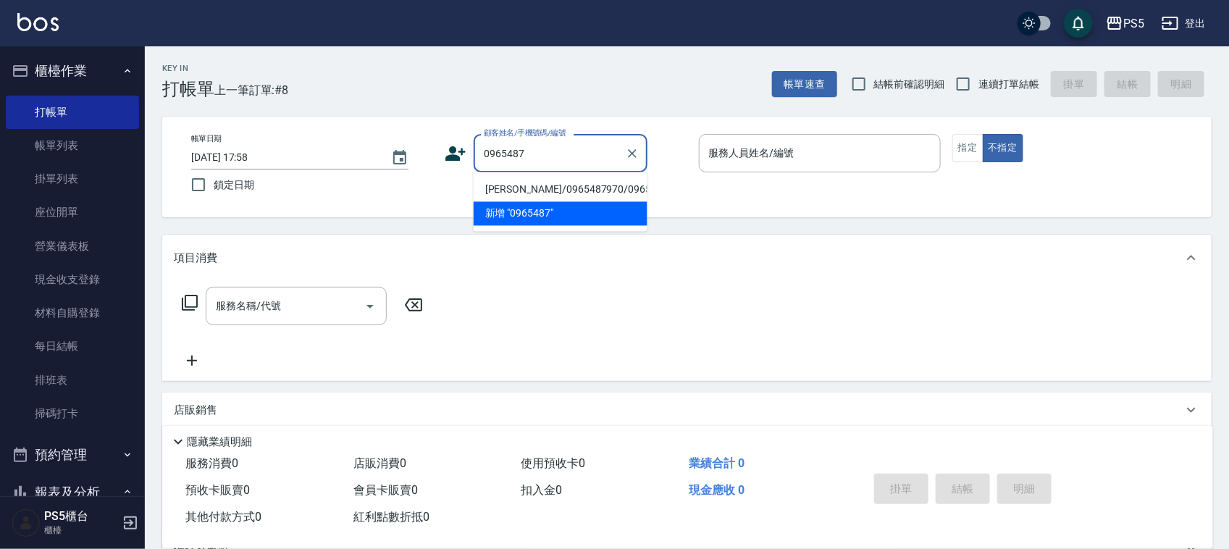
type input "[PERSON_NAME]/0965487970/0965487970"
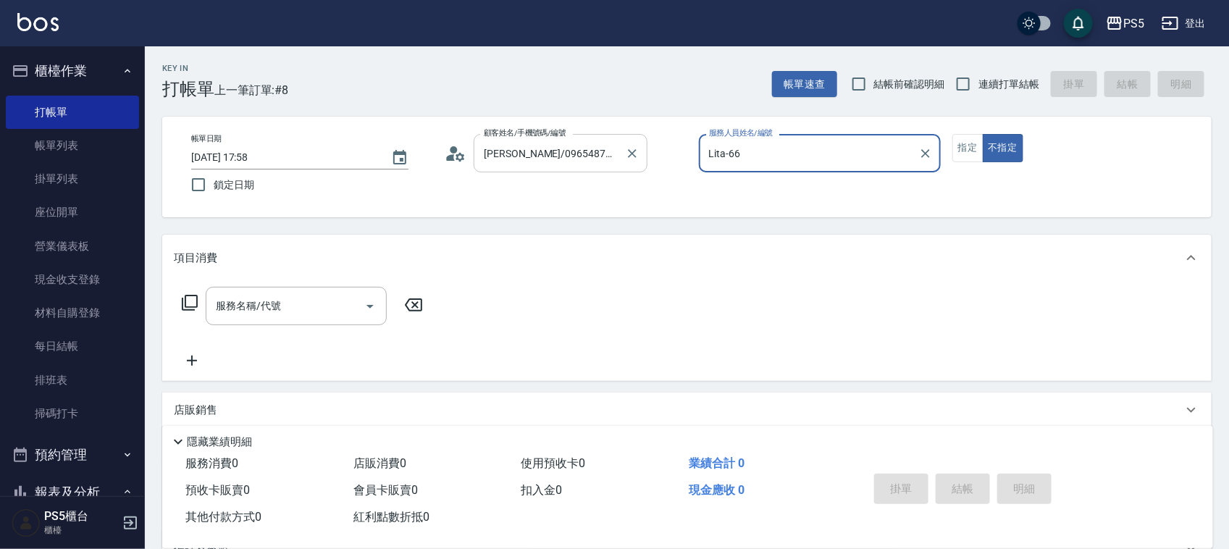
click at [983, 134] on button "不指定" at bounding box center [1003, 148] width 41 height 28
type input "Lita-6"
type button "false"
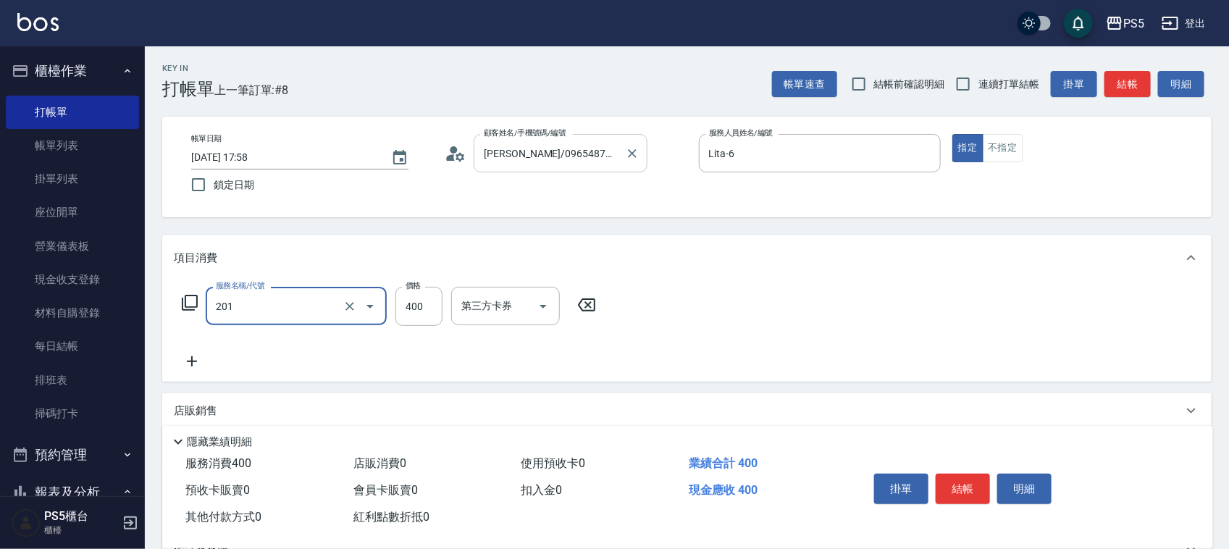
type input "洗剪400(201)"
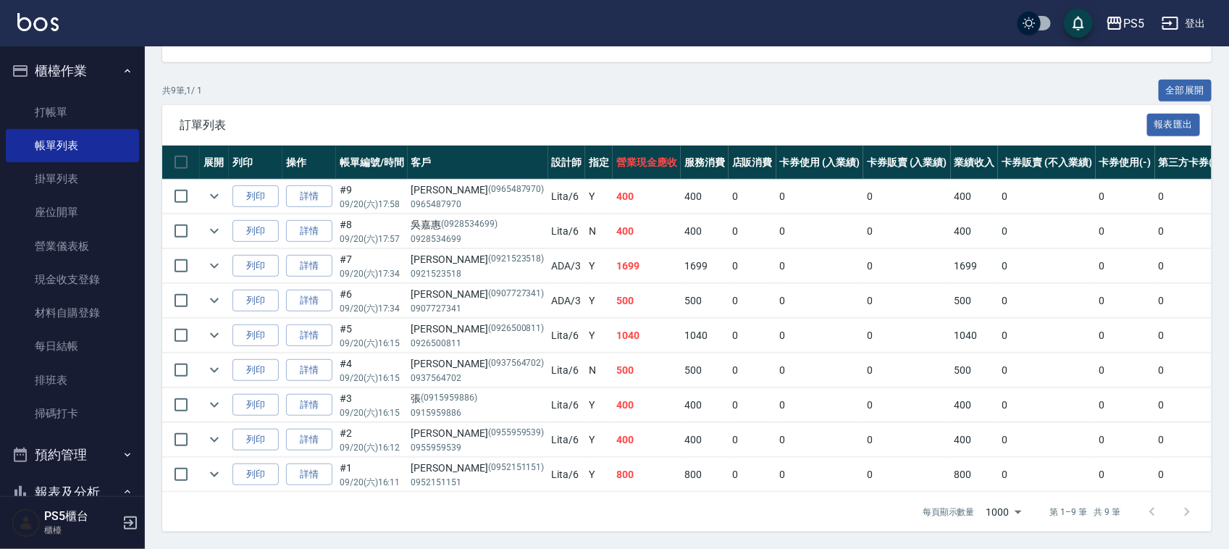
scroll to position [272, 0]
click at [322, 220] on link "詳情" at bounding box center [309, 231] width 46 height 22
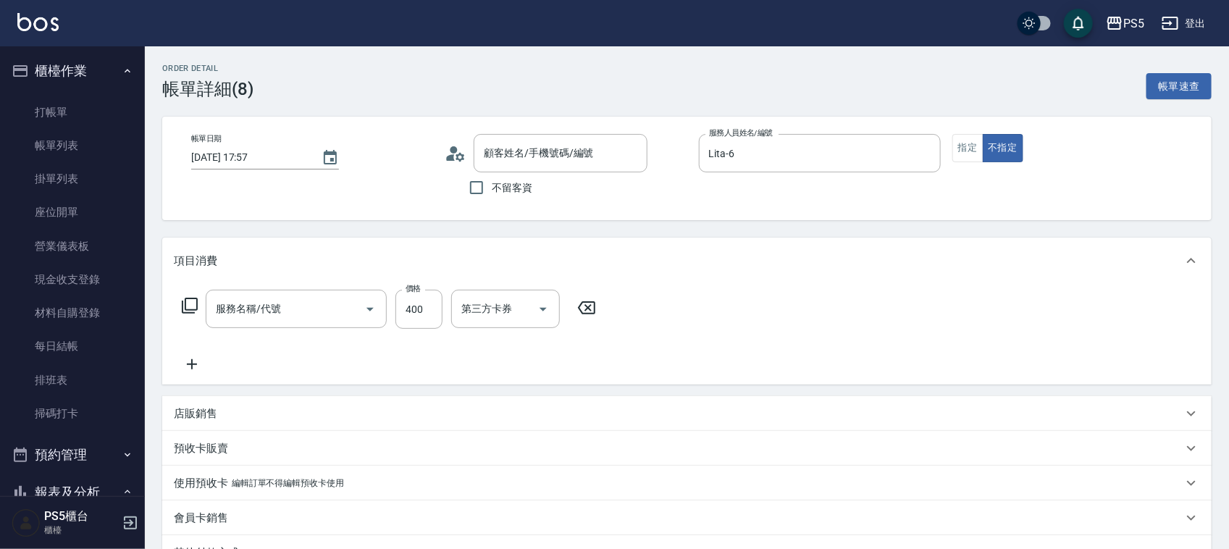
type input "[DATE] 17:57"
type input "Lita-6"
type input "洗剪400(201)"
type input "[PERSON_NAME]/0928534699/0928534699"
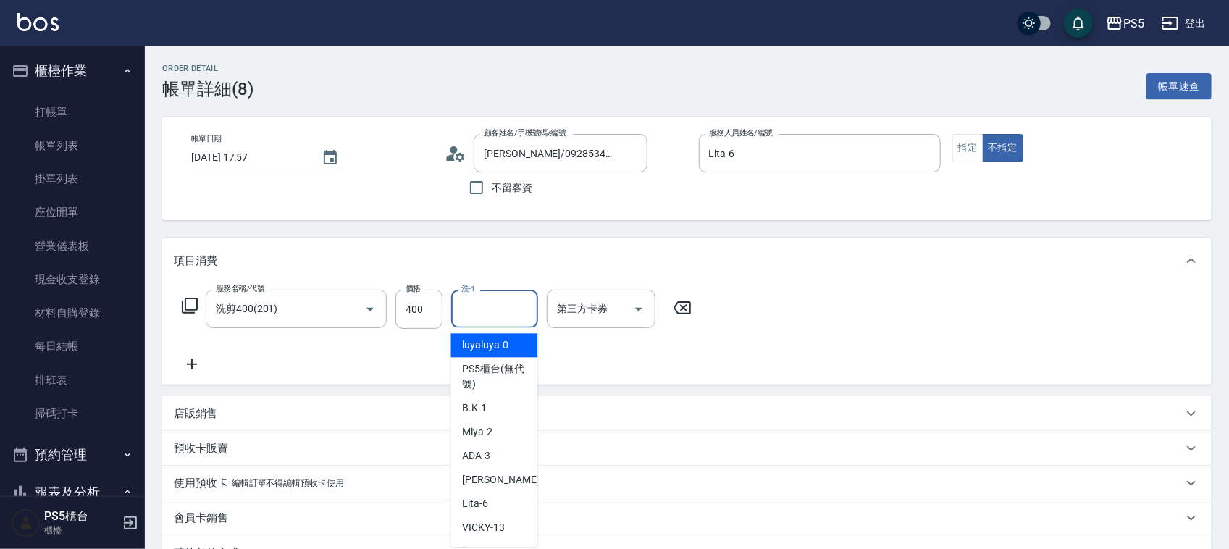
click at [498, 317] on input "洗-1" at bounding box center [495, 308] width 74 height 25
type input "咚咚-30"
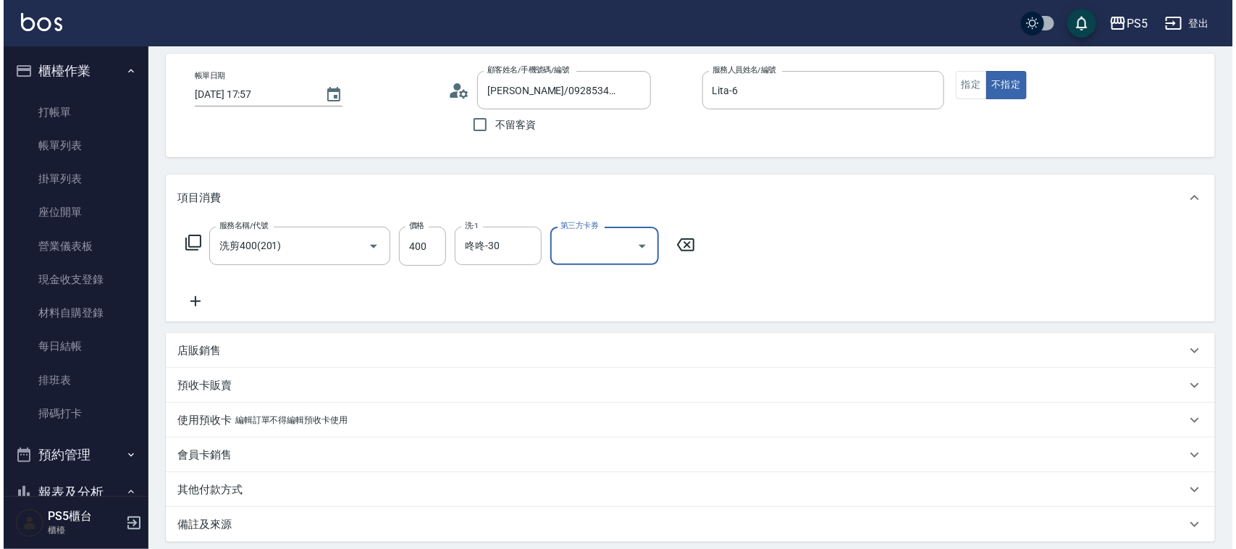
scroll to position [181, 0]
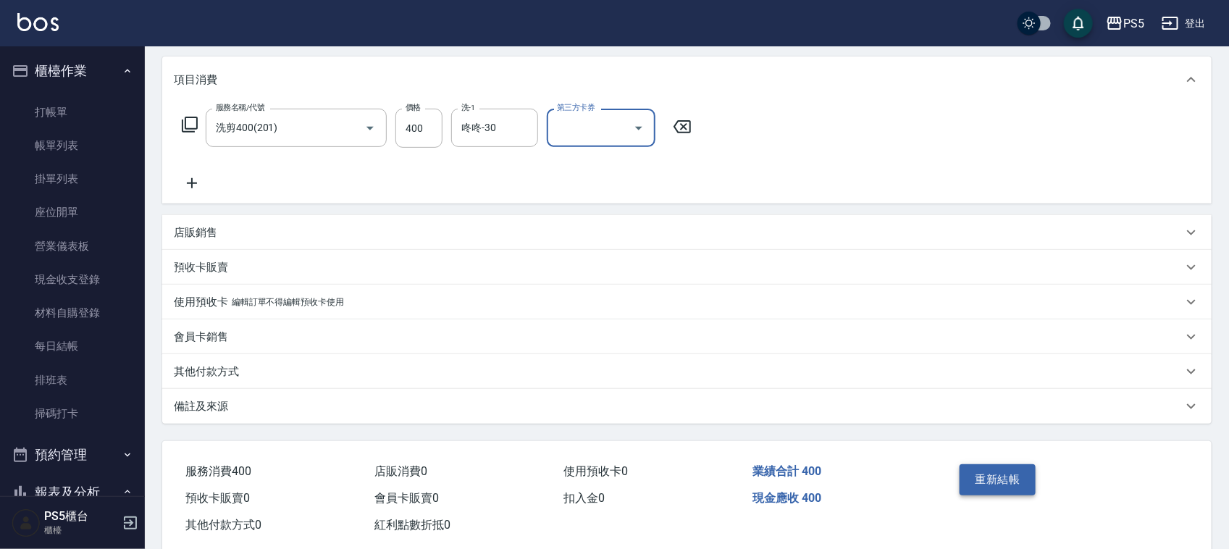
click at [987, 480] on button "重新結帳" at bounding box center [998, 479] width 77 height 30
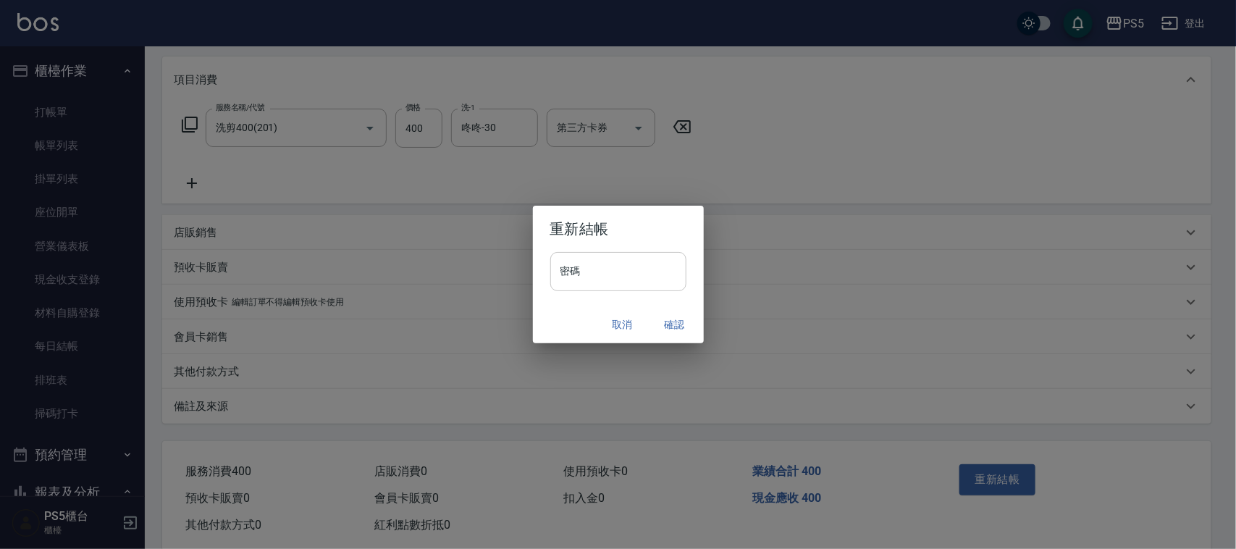
click at [577, 272] on input "密碼" at bounding box center [619, 271] width 136 height 39
type input "****"
click at [686, 328] on button "確認" at bounding box center [675, 324] width 46 height 27
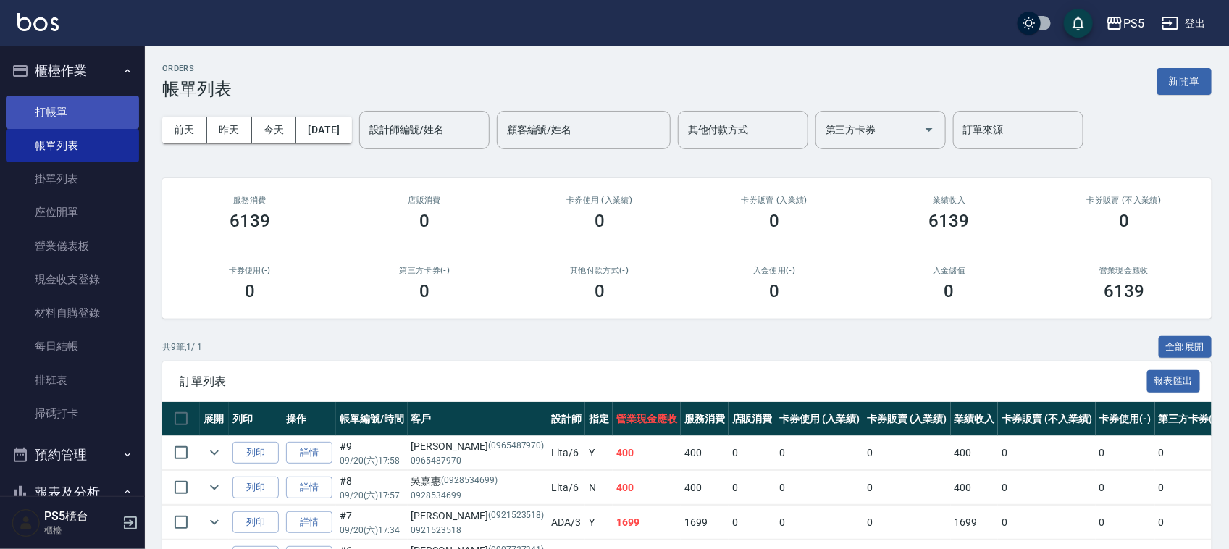
click at [60, 113] on link "打帳單" at bounding box center [72, 112] width 133 height 33
